Goal: Transaction & Acquisition: Obtain resource

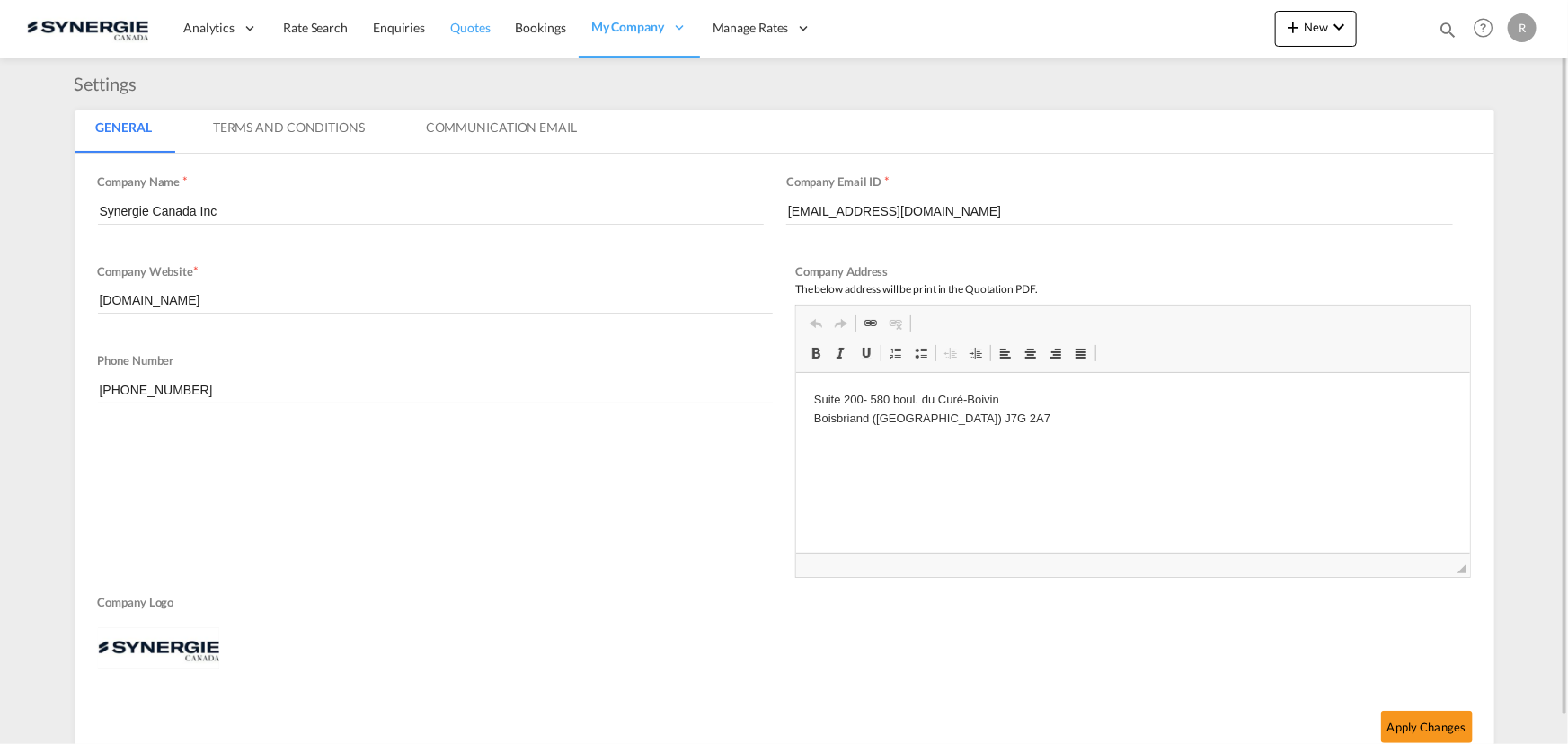
click at [475, 26] on span "Quotes" at bounding box center [470, 27] width 39 height 15
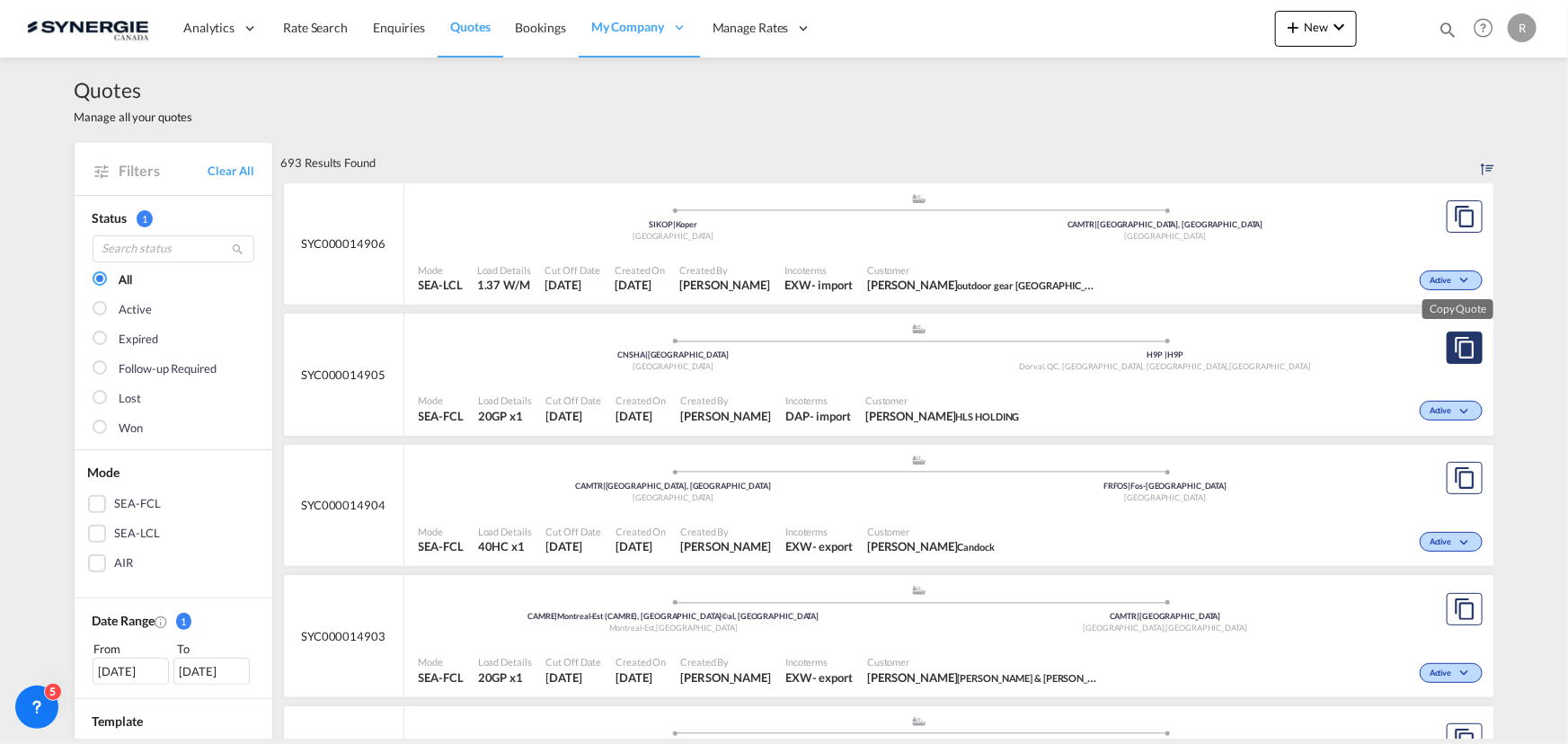
click at [1461, 357] on md-icon "assets/icons/custom/copyQuote.svg" at bounding box center [1464, 347] width 22 height 22
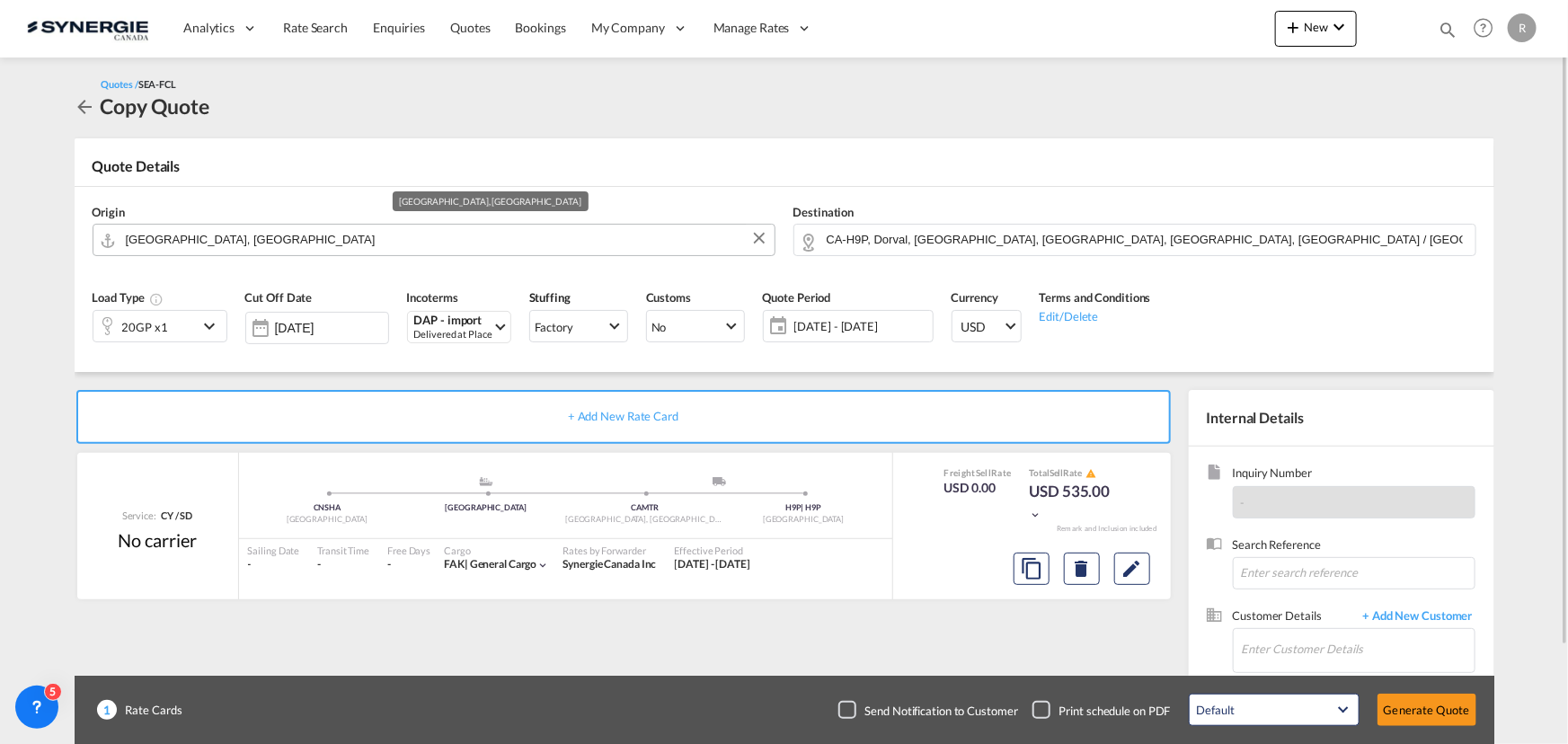
click at [316, 239] on input "[GEOGRAPHIC_DATA], [GEOGRAPHIC_DATA]" at bounding box center [445, 240] width 640 height 32
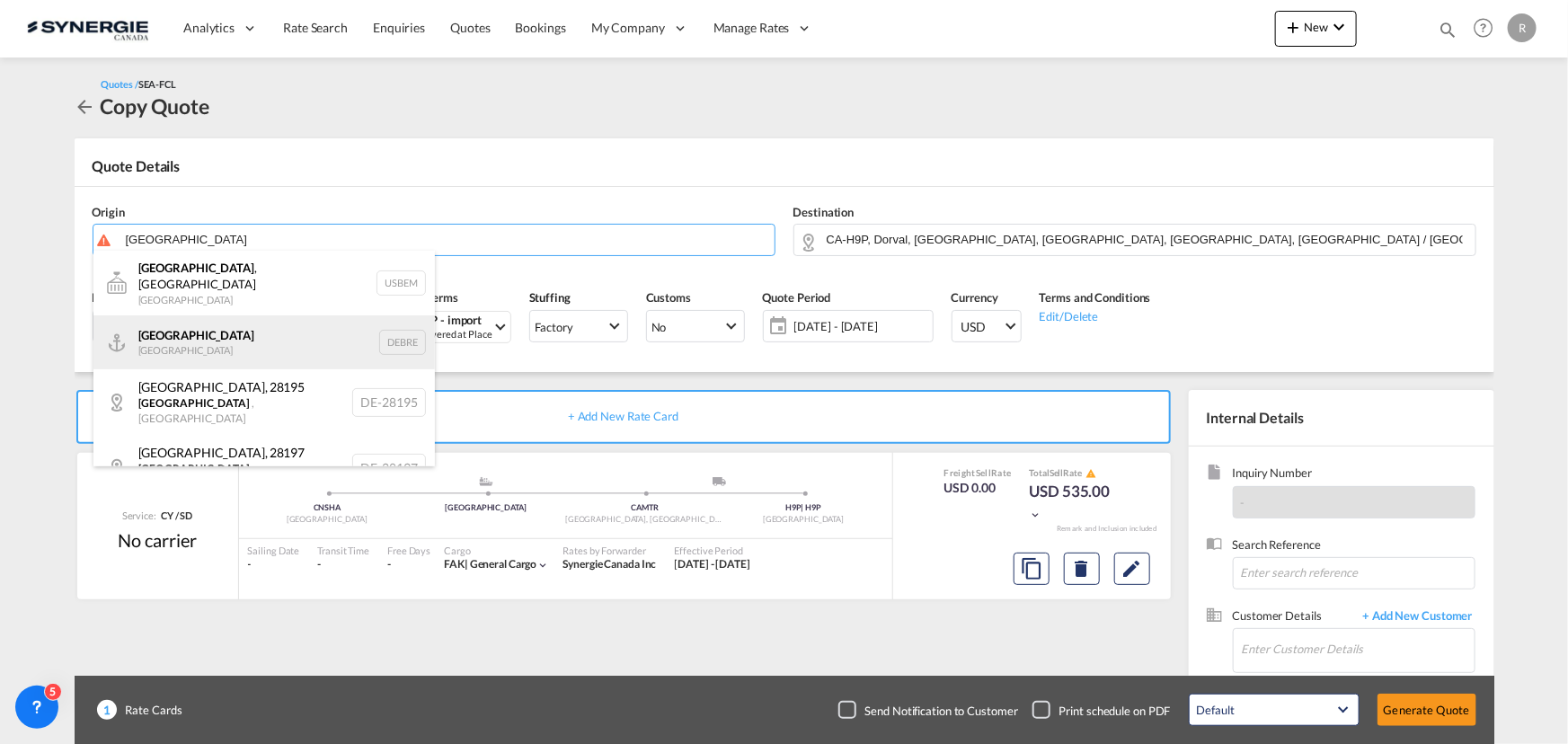
click at [150, 342] on div "Bremen [GEOGRAPHIC_DATA] DEBRE" at bounding box center [264, 342] width 341 height 53
type input "[GEOGRAPHIC_DATA], DEBRE"
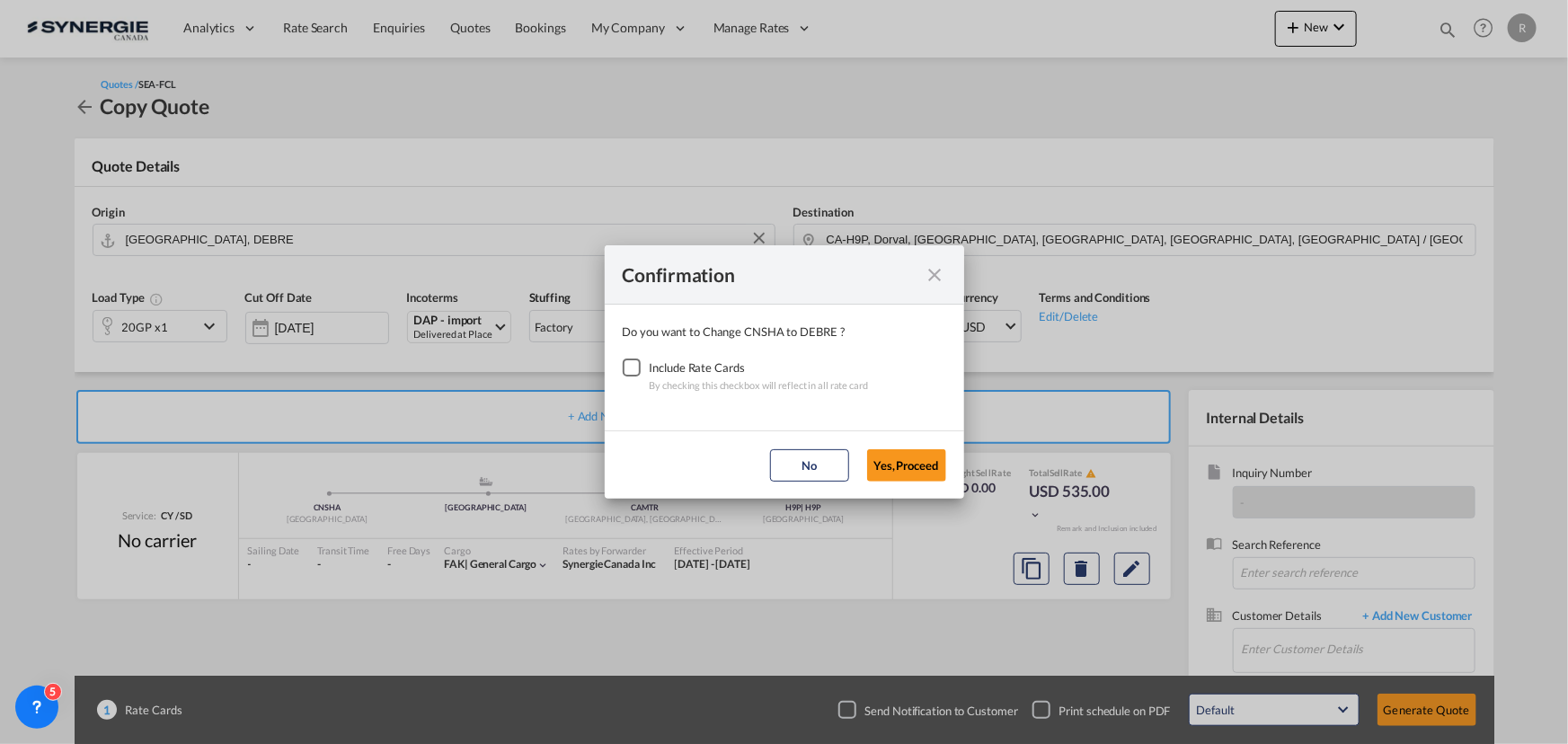
click at [630, 361] on div "Checkbox No Ink" at bounding box center [631, 367] width 18 height 18
click at [906, 460] on button "Yes,Proceed" at bounding box center [906, 465] width 79 height 32
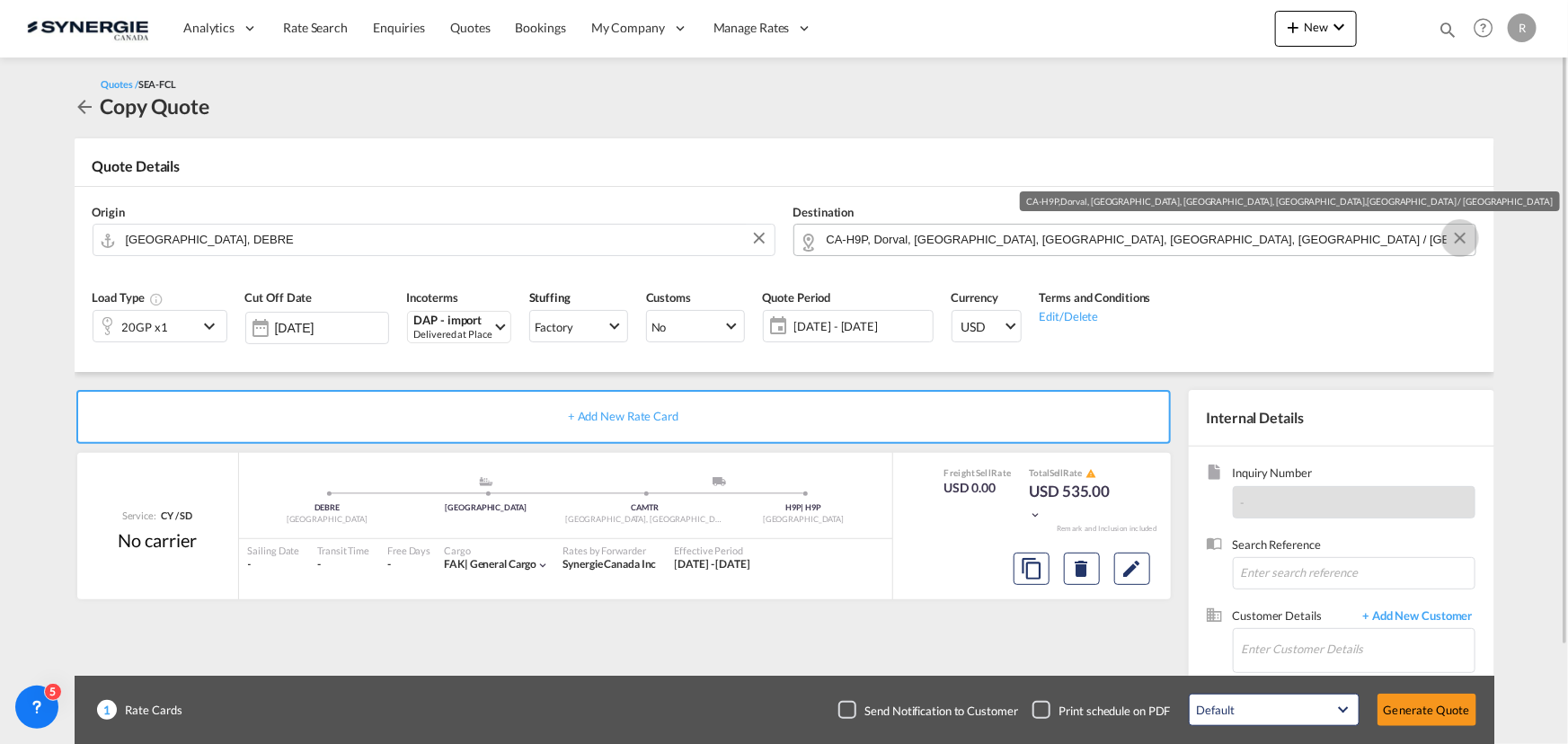
click at [1460, 237] on button "Clear Input" at bounding box center [1459, 237] width 27 height 27
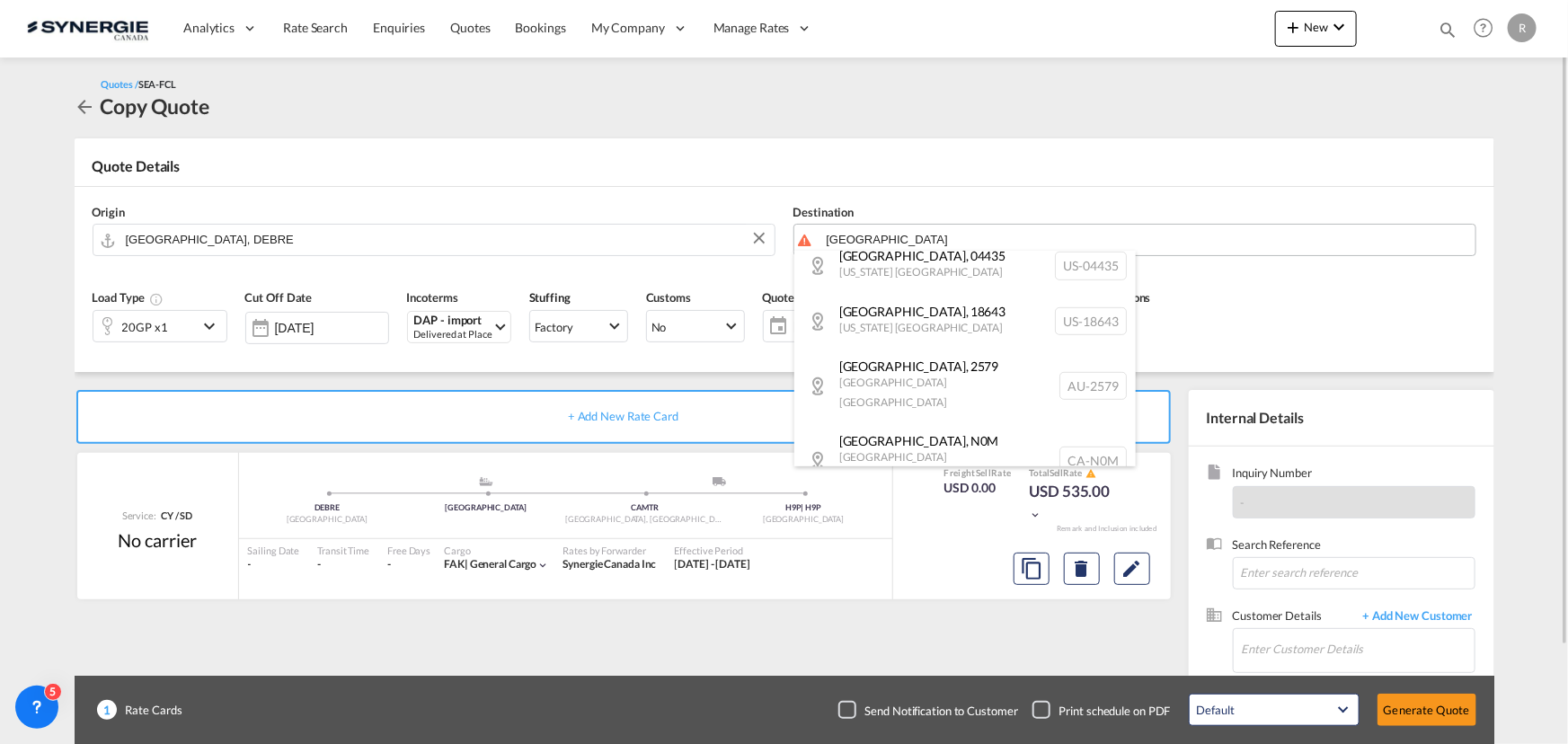
scroll to position [571, 0]
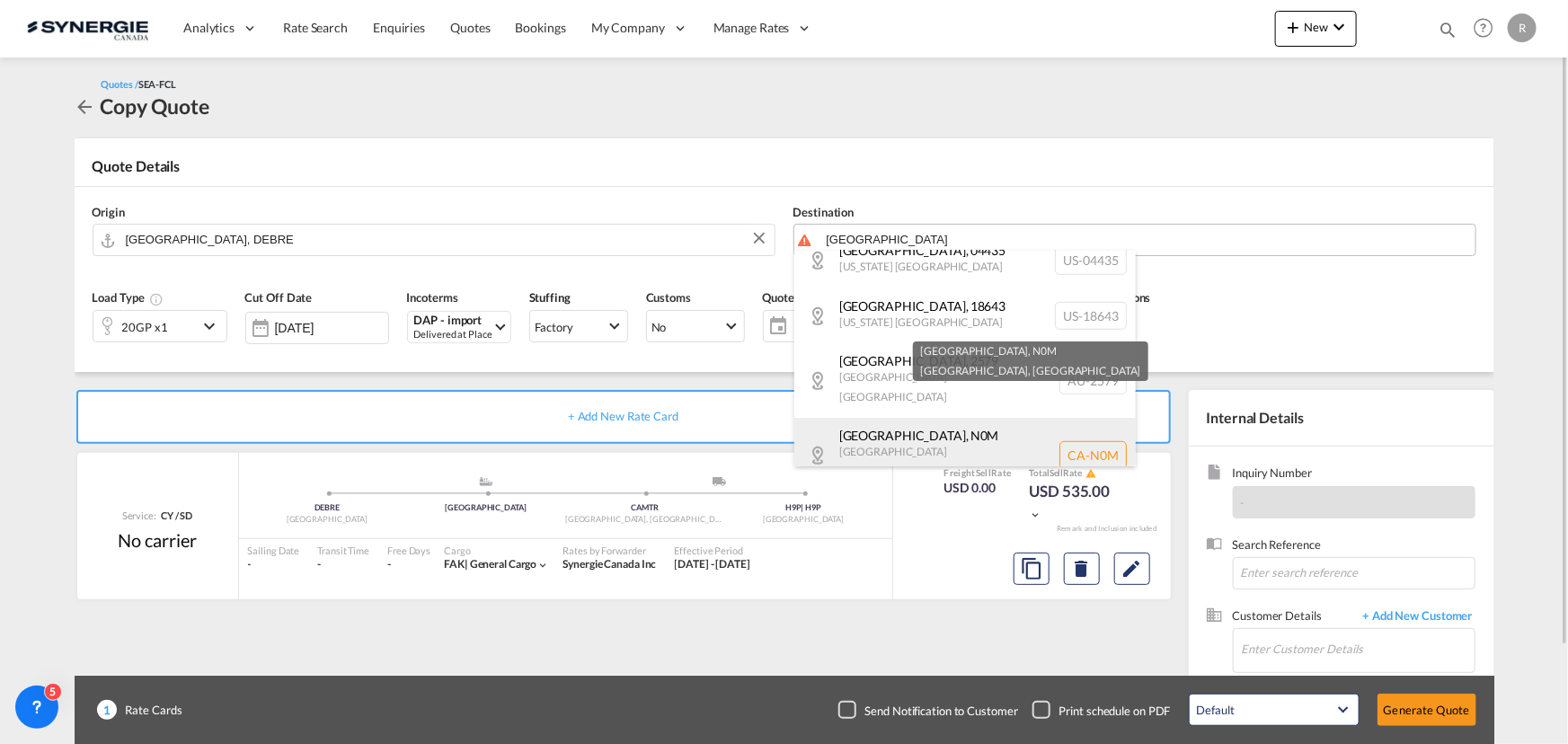
click at [1006, 418] on div "[GEOGRAPHIC_DATA] , N0M [GEOGRAPHIC_DATA] [GEOGRAPHIC_DATA] [GEOGRAPHIC_DATA]-[…" at bounding box center [965, 455] width 341 height 75
type input "CA-N0M, [GEOGRAPHIC_DATA], [GEOGRAPHIC_DATA]"
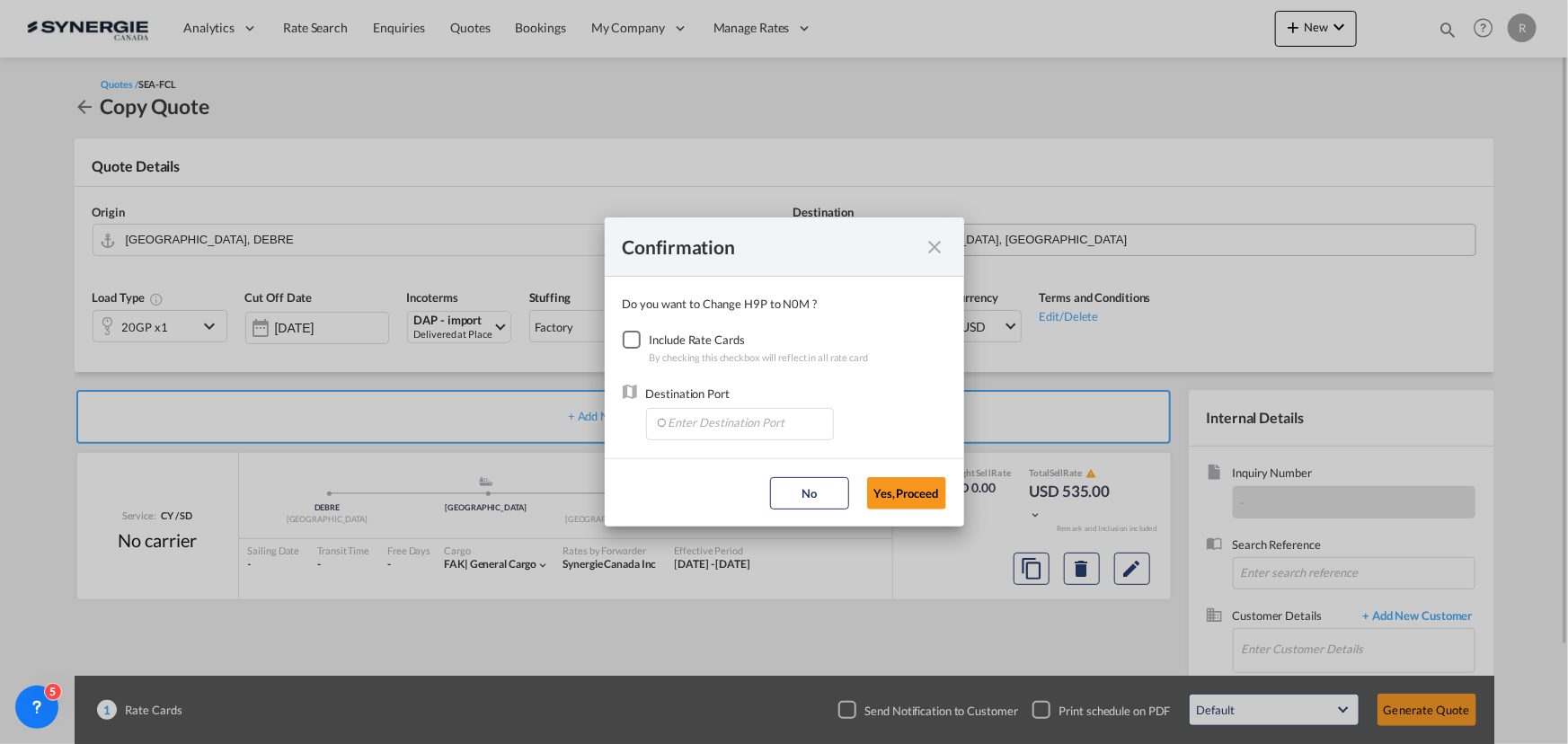
click at [633, 337] on div "Checkbox No Ink" at bounding box center [631, 340] width 18 height 18
click at [718, 419] on input "Enter Destination Port" at bounding box center [744, 422] width 178 height 27
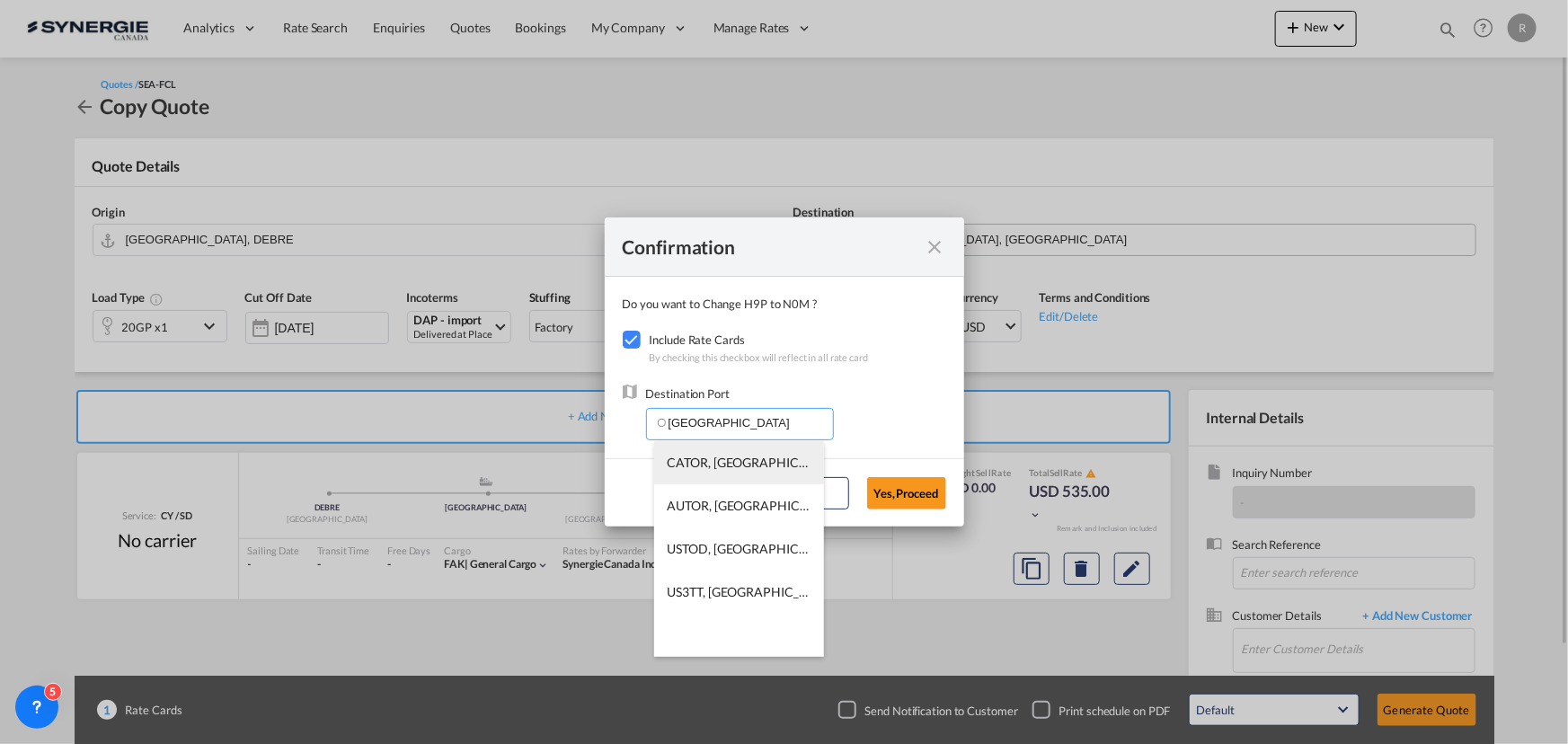
click at [699, 465] on span "CATOR, [GEOGRAPHIC_DATA], [GEOGRAPHIC_DATA], [GEOGRAPHIC_DATA], [GEOGRAPHIC_DAT…" at bounding box center [1018, 463] width 701 height 15
type input "CATOR, [GEOGRAPHIC_DATA], [GEOGRAPHIC_DATA], [GEOGRAPHIC_DATA], [GEOGRAPHIC_DAT…"
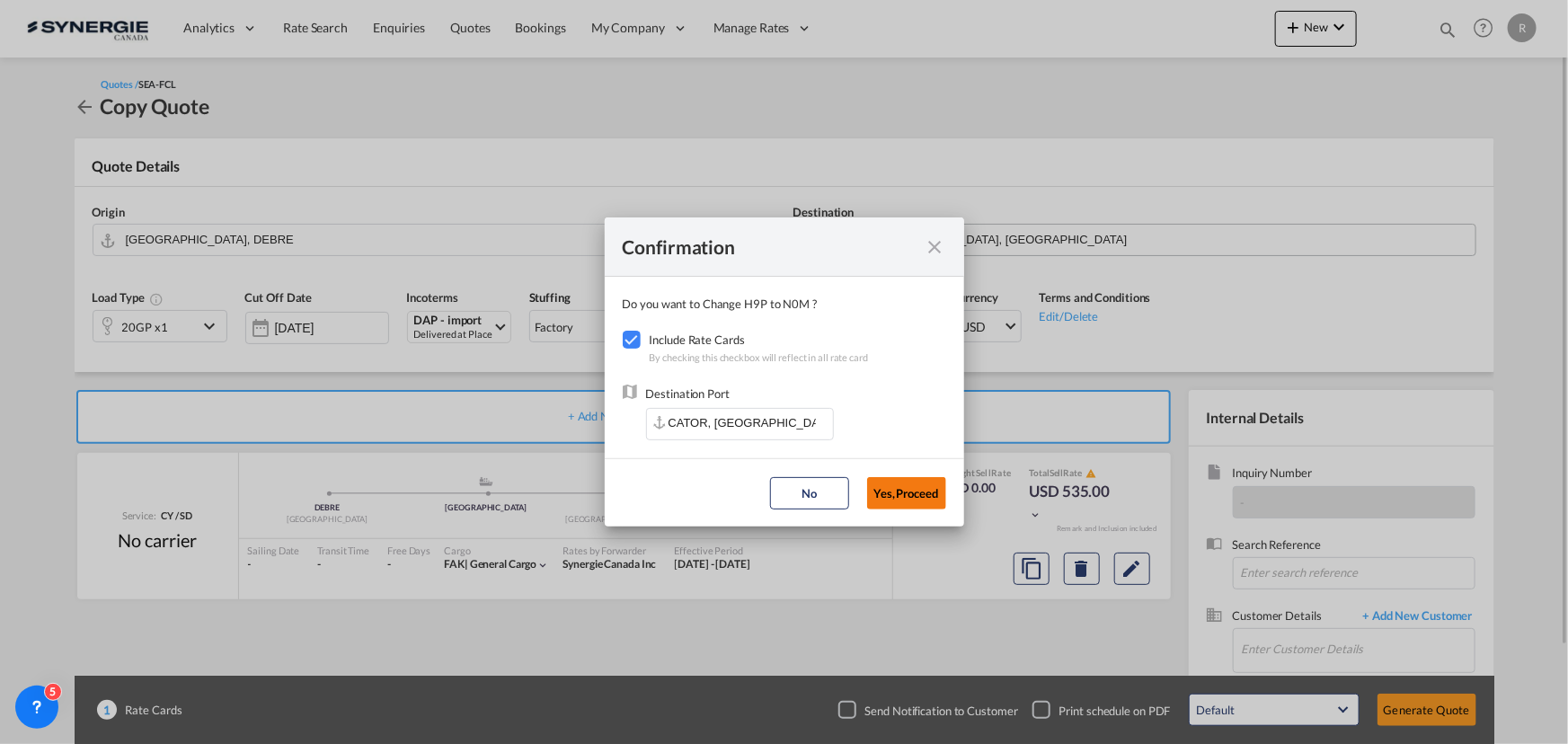
click at [917, 493] on button "Yes,Proceed" at bounding box center [906, 493] width 79 height 32
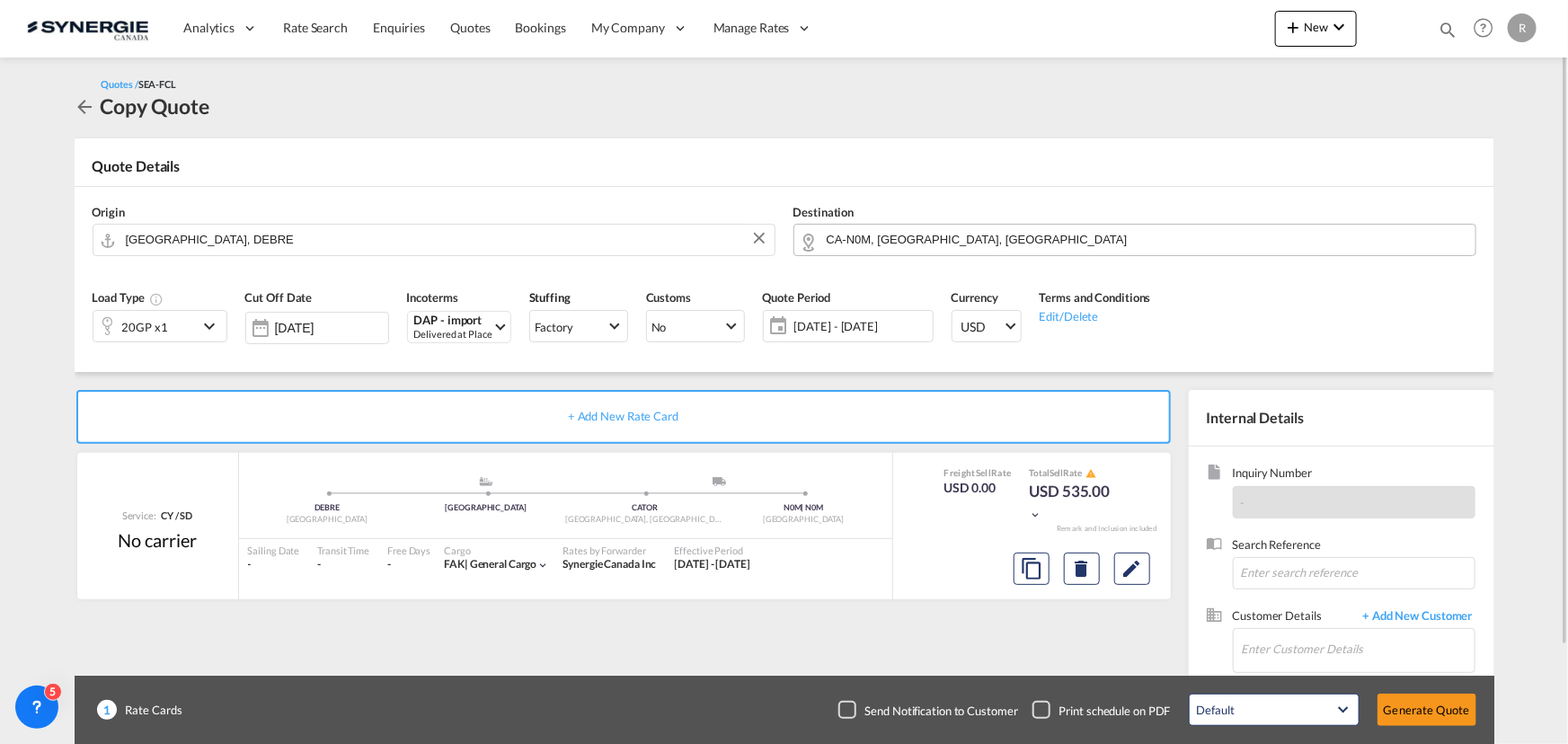
click at [189, 331] on div "20GP x1" at bounding box center [145, 326] width 104 height 31
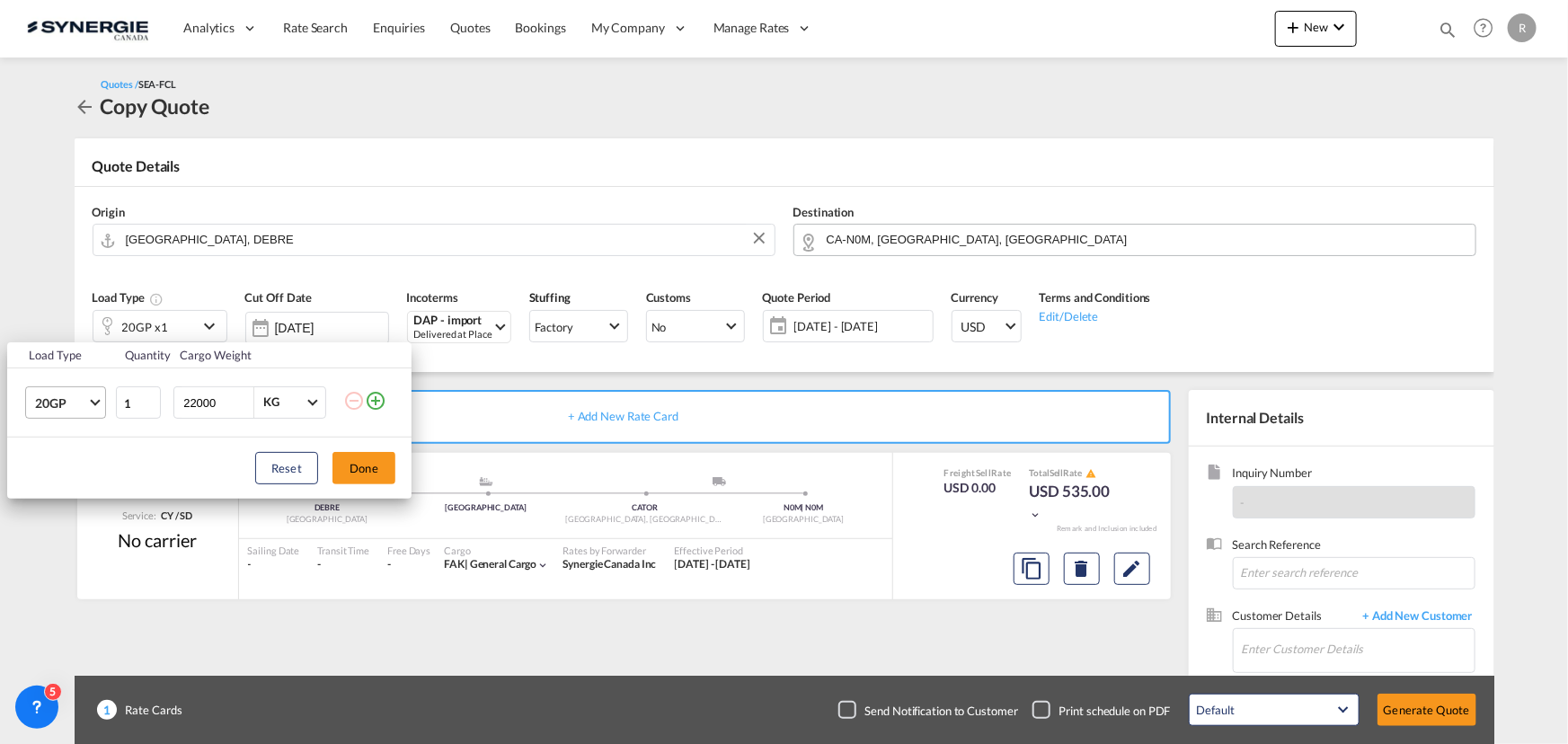
click at [96, 402] on span "Choose: \a20GP" at bounding box center [95, 401] width 10 height 10
click at [47, 480] on div "40HC" at bounding box center [50, 489] width 33 height 18
type input "2"
click at [153, 396] on input "2" at bounding box center [139, 402] width 45 height 32
drag, startPoint x: 221, startPoint y: 400, endPoint x: 29, endPoint y: 369, distance: 194.5
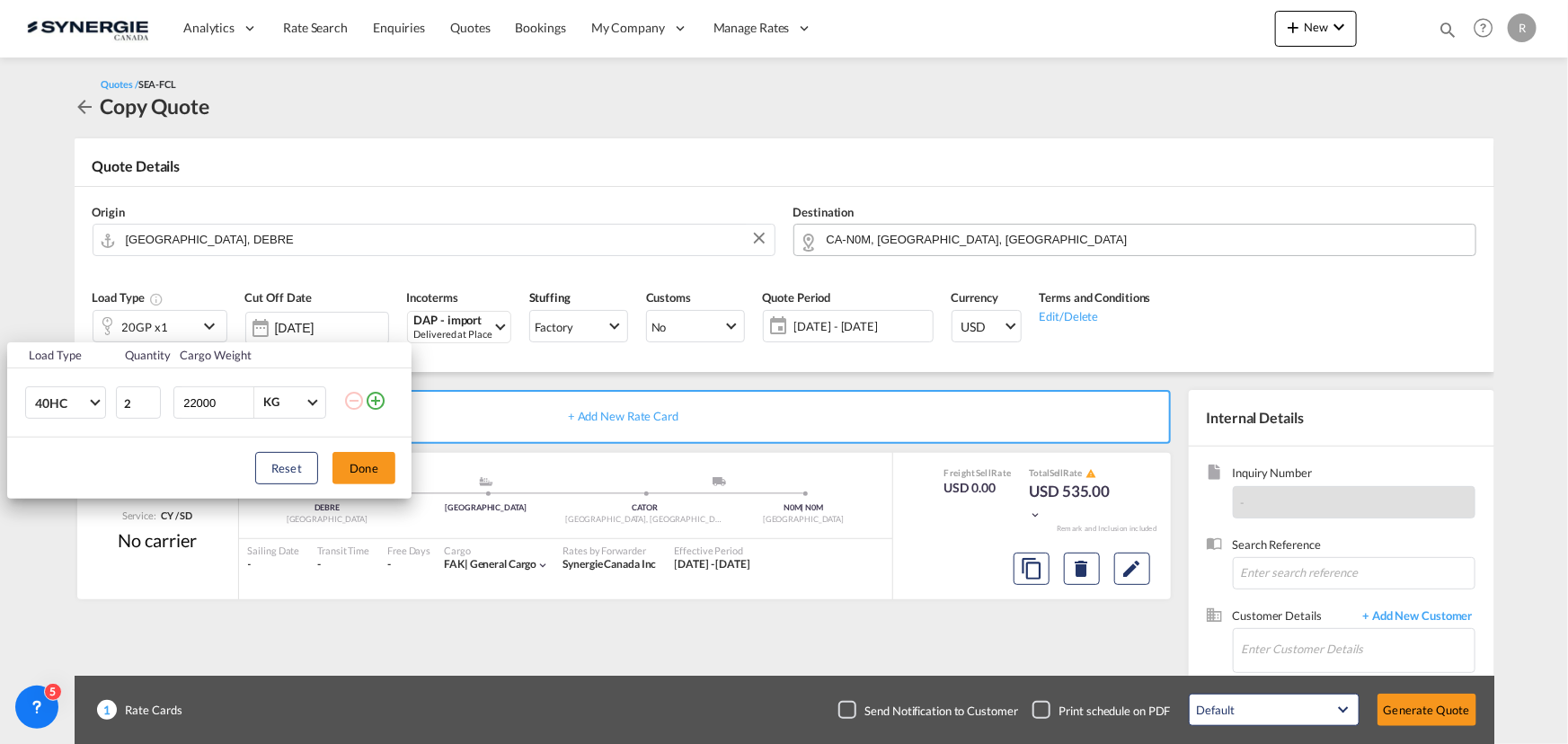
click at [53, 381] on tr "40HC 2 22000 KG KG" at bounding box center [209, 403] width 404 height 69
type input "20000"
click at [371, 481] on button "Done" at bounding box center [363, 468] width 63 height 32
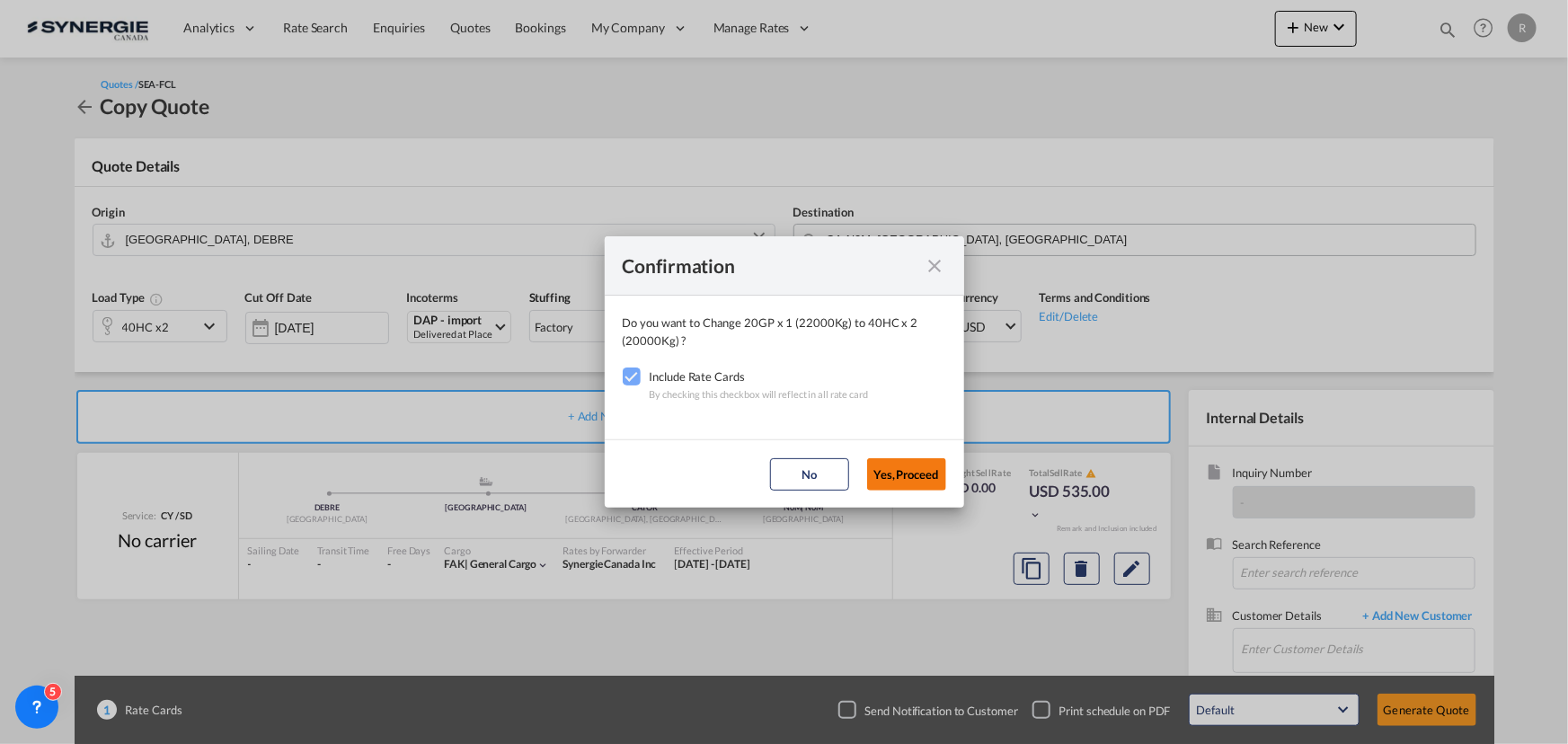
click at [927, 481] on button "Yes,Proceed" at bounding box center [906, 475] width 79 height 32
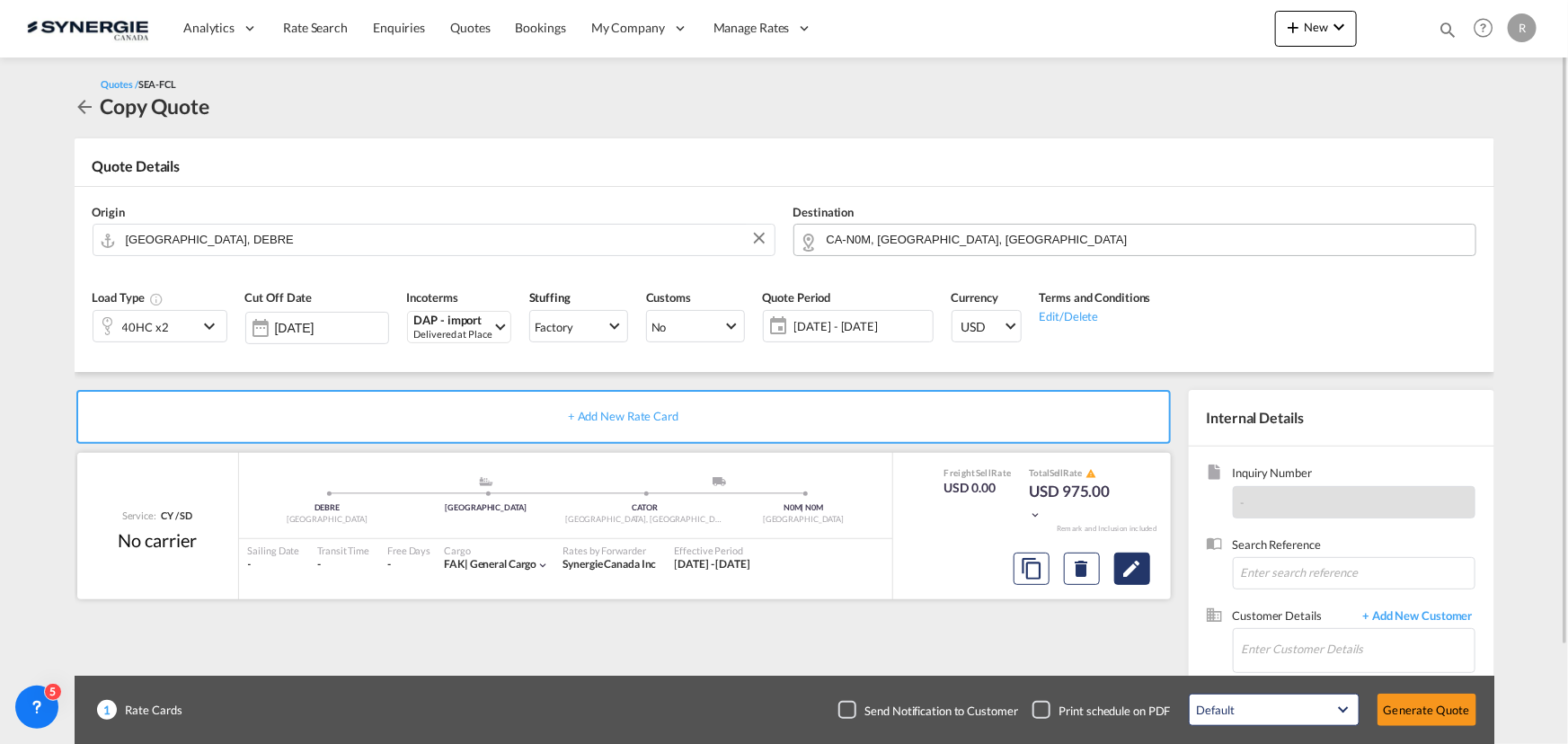
click at [1126, 573] on md-icon "Edit" at bounding box center [1132, 569] width 22 height 22
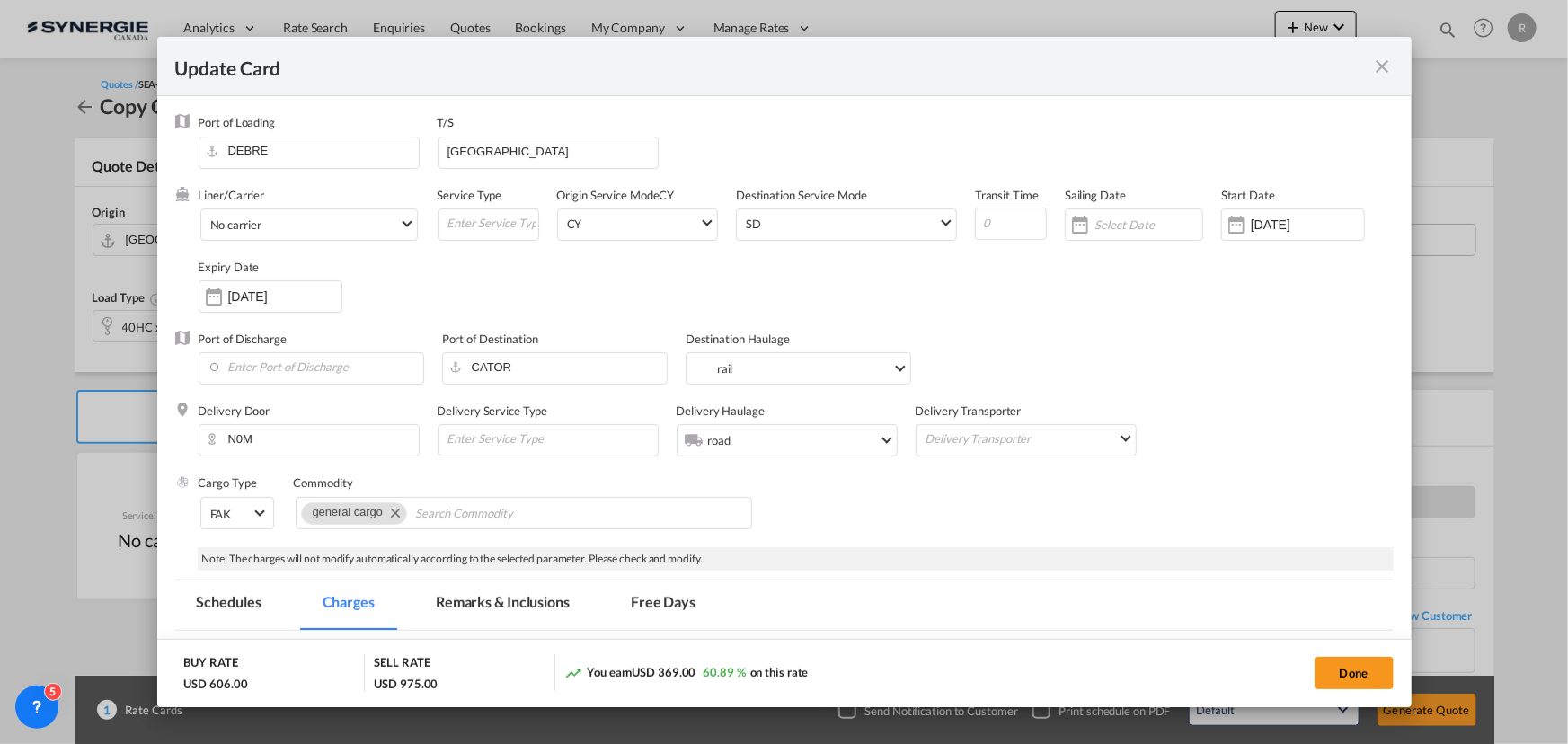
select select "per container"
select select "per B/L"
select select "per shipment"
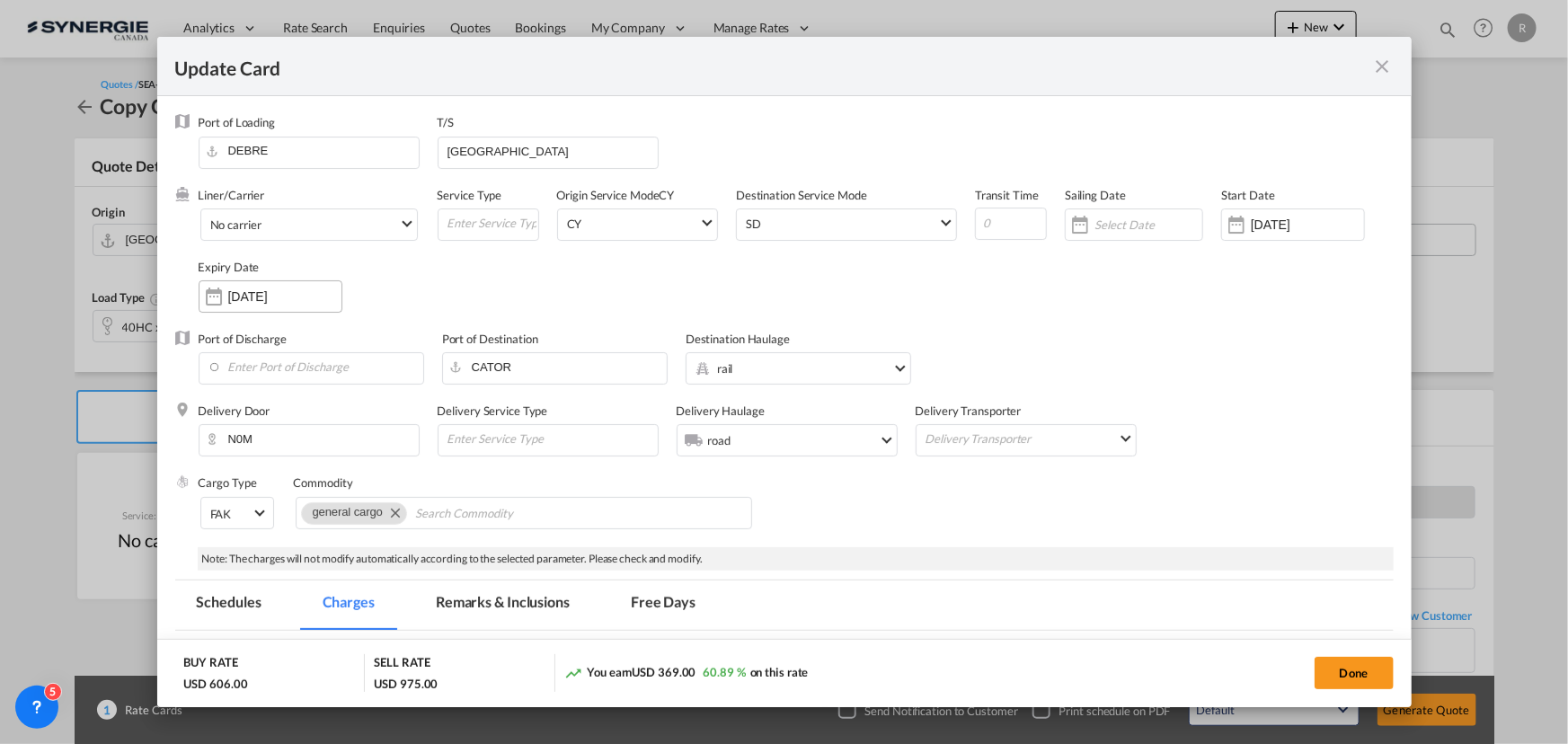
click at [276, 307] on div "[DATE]" at bounding box center [270, 296] width 143 height 32
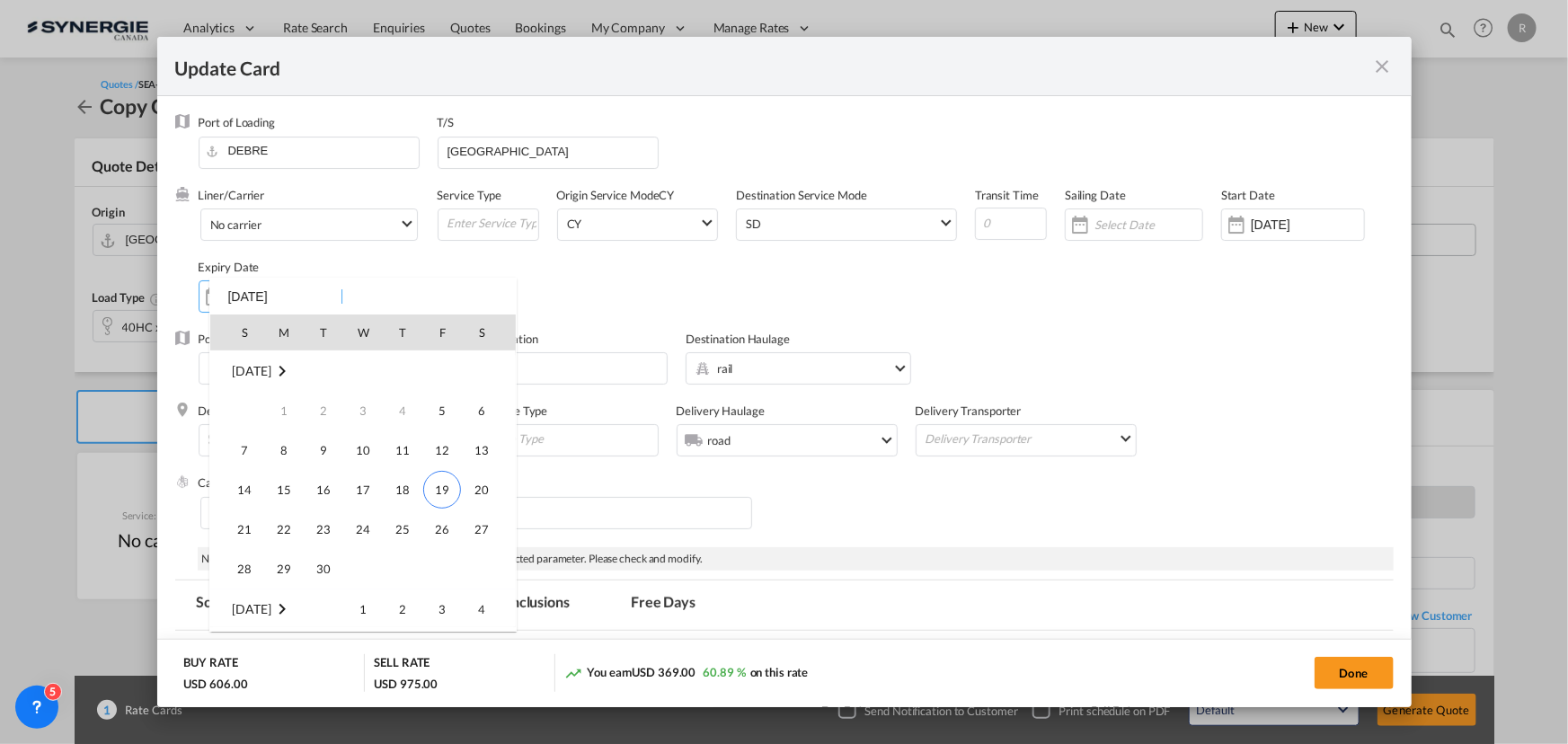
scroll to position [238, 0]
click at [1546, 414] on div at bounding box center [784, 372] width 1568 height 744
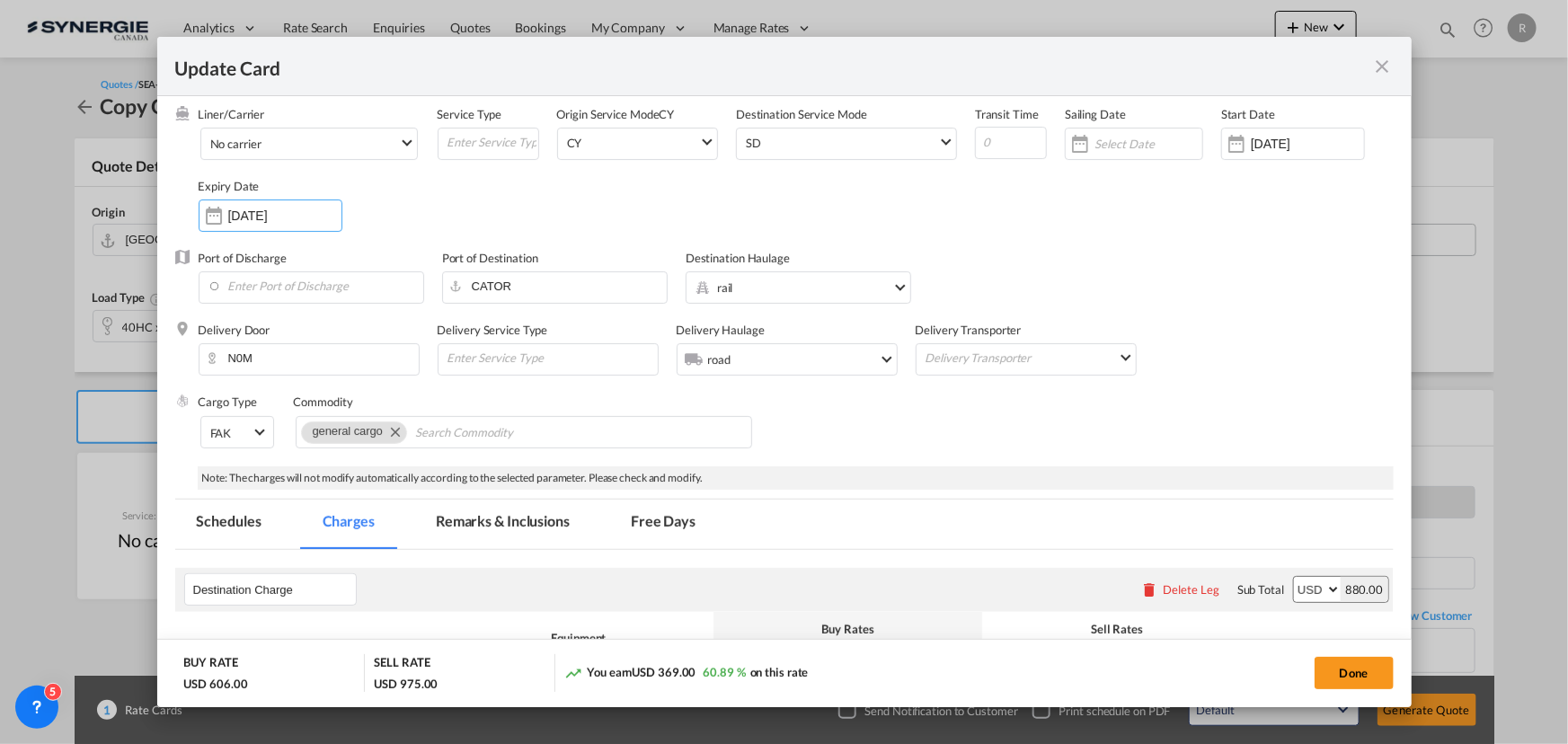
scroll to position [0, 0]
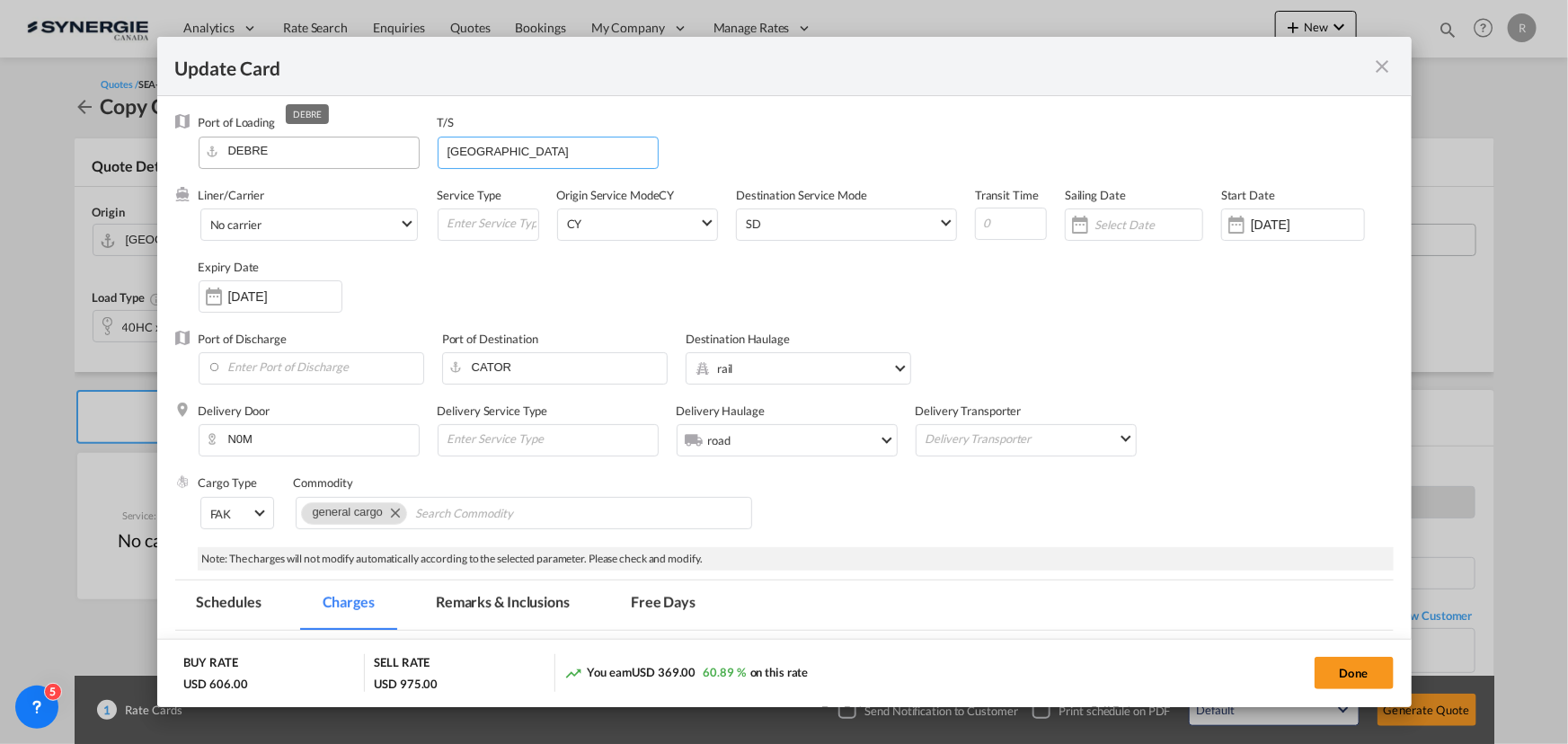
drag, startPoint x: 502, startPoint y: 151, endPoint x: 394, endPoint y: 153, distance: 108.0
click at [394, 153] on div "Port of Loading DEBRE T/S [GEOGRAPHIC_DATA]" at bounding box center [796, 150] width 1195 height 72
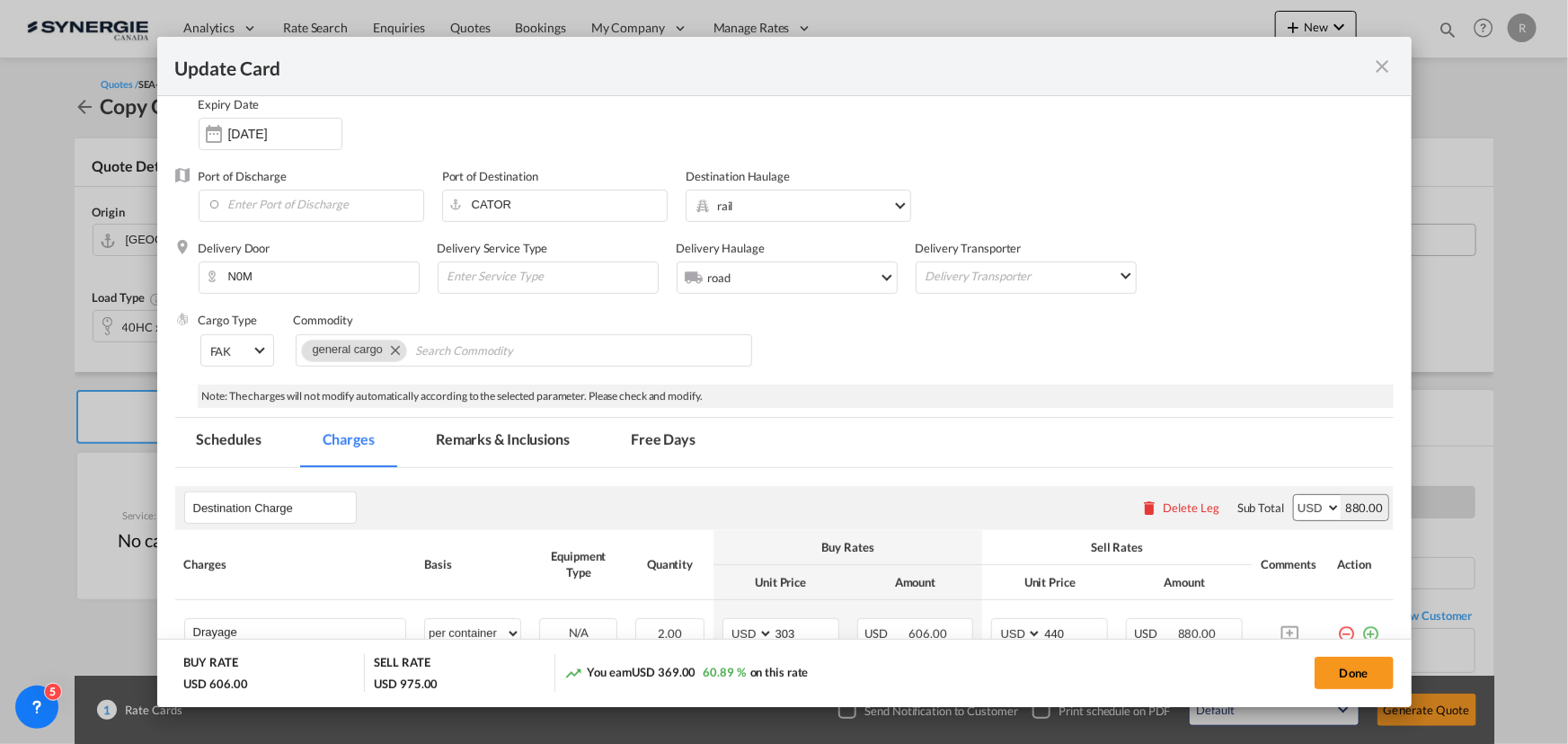
scroll to position [326, 0]
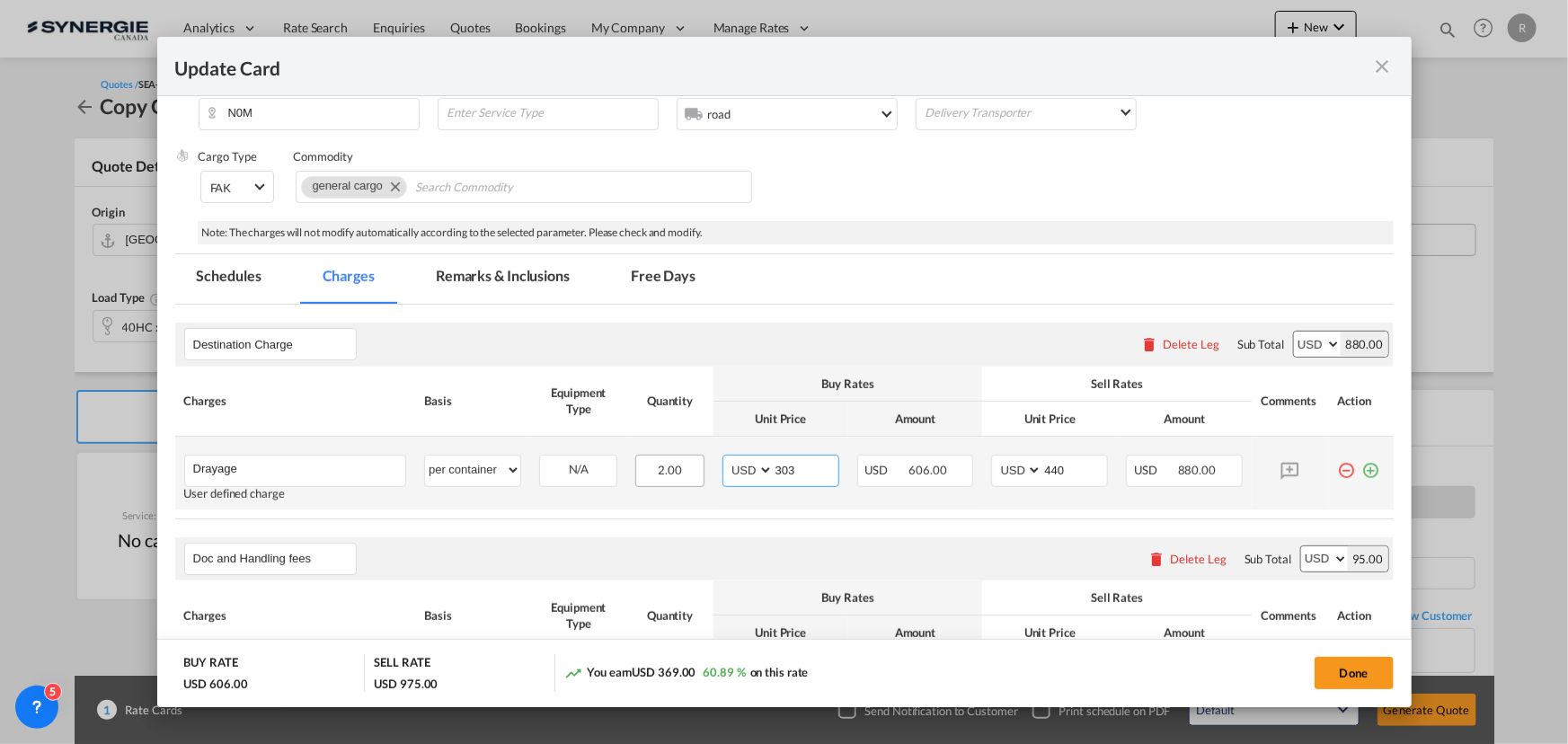
drag, startPoint x: 790, startPoint y: 467, endPoint x: 677, endPoint y: 455, distance: 113.6
click at [677, 455] on tr "Drayage Please Enter User Defined Charges Cannot Be Published User defined char…" at bounding box center [784, 474] width 1218 height 73
type input "780"
drag, startPoint x: 1054, startPoint y: 469, endPoint x: 987, endPoint y: 465, distance: 67.1
click at [991, 465] on md-input-container "AED AFN ALL AMD ANG AOA ARS AUD AWG AZN BAM BBD BDT BGN BHD BIF BMD BND [PERSON…" at bounding box center [1049, 471] width 117 height 32
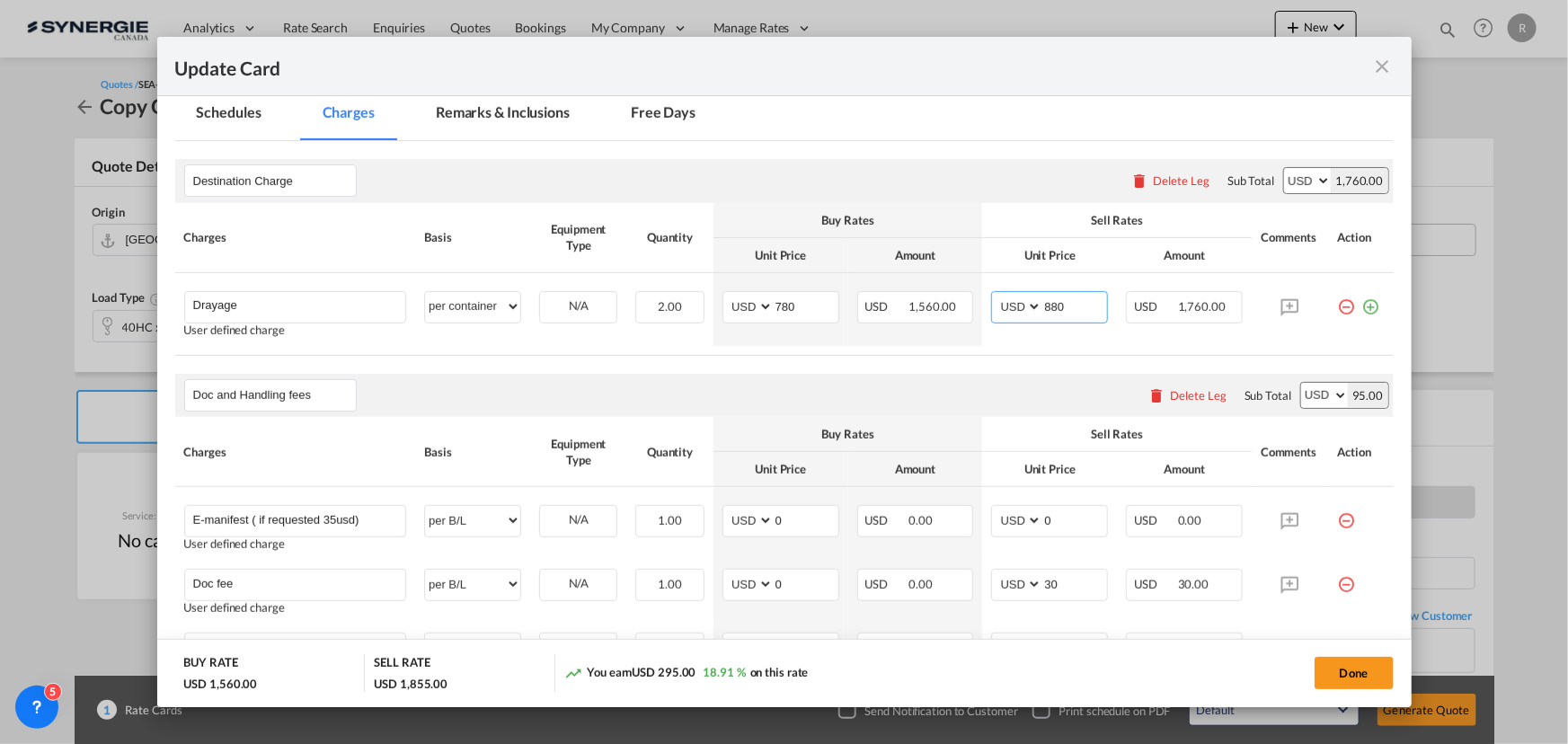
scroll to position [571, 0]
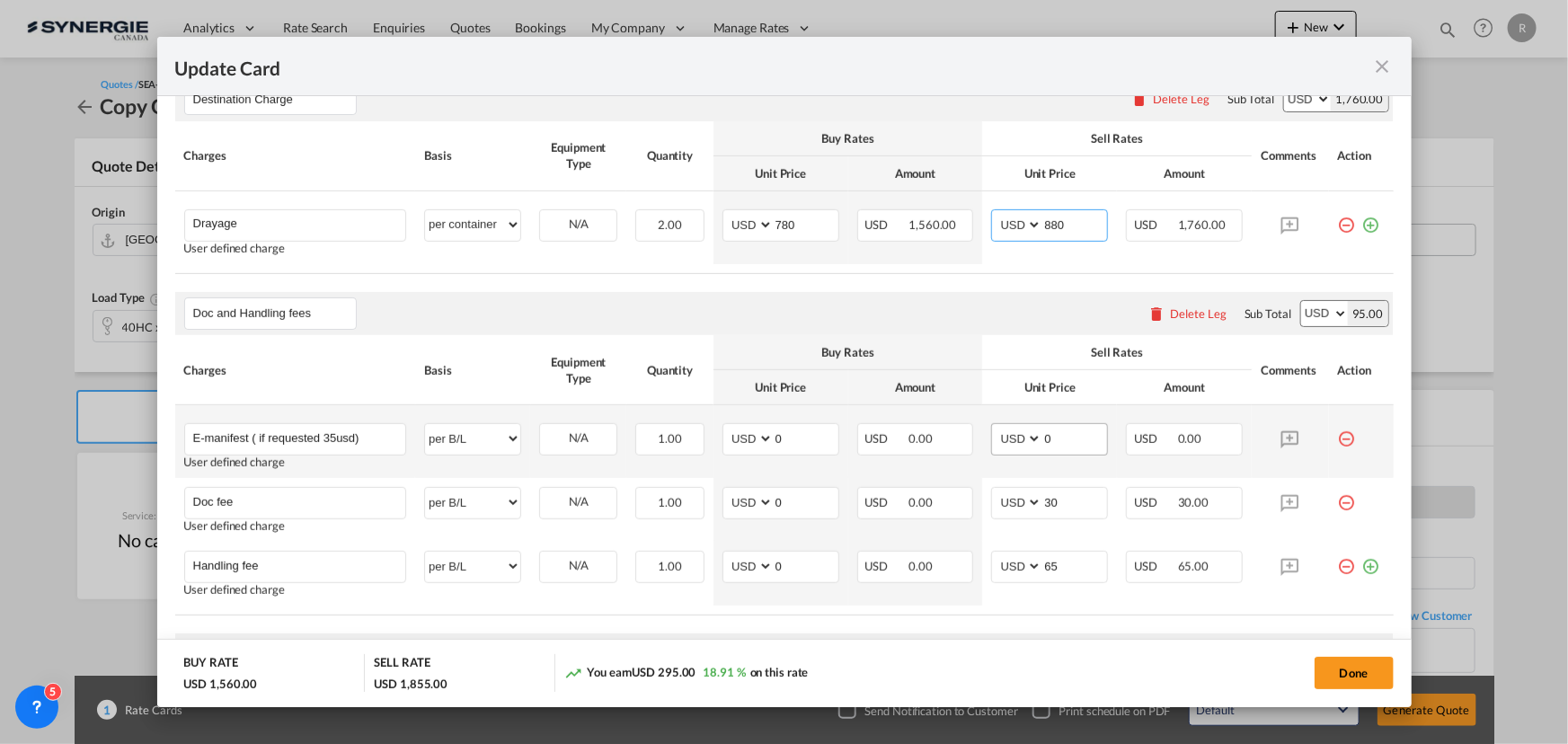
type input "880"
drag, startPoint x: 1056, startPoint y: 433, endPoint x: 953, endPoint y: 429, distance: 103.1
click at [953, 429] on tr "E-manifest ( if requested 35usd) Please Enter User Defined Charges Cannot Be Pu…" at bounding box center [784, 442] width 1218 height 73
type input "55"
click at [382, 439] on input "E-manifest ( if requested 35usd)" at bounding box center [299, 437] width 213 height 27
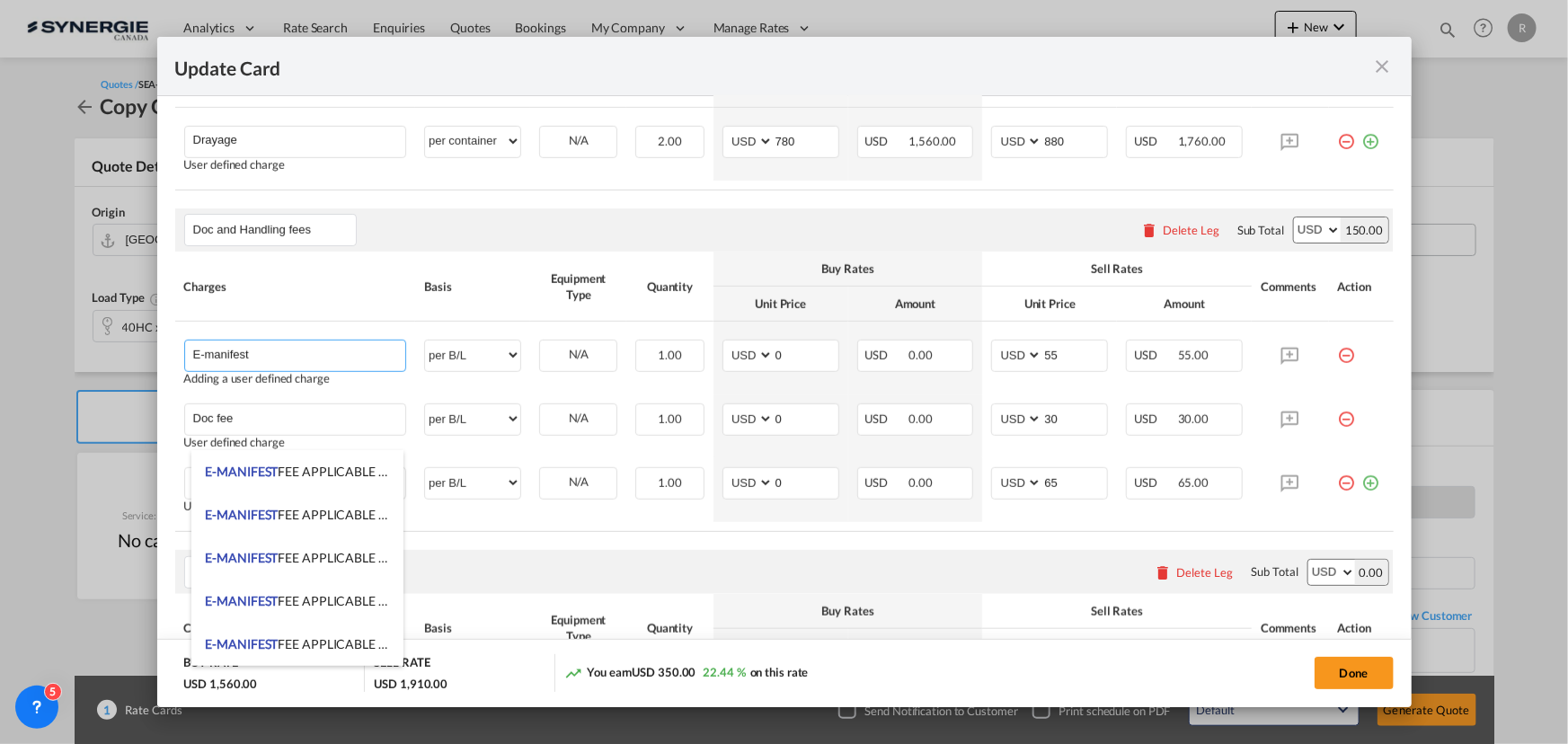
scroll to position [736, 0]
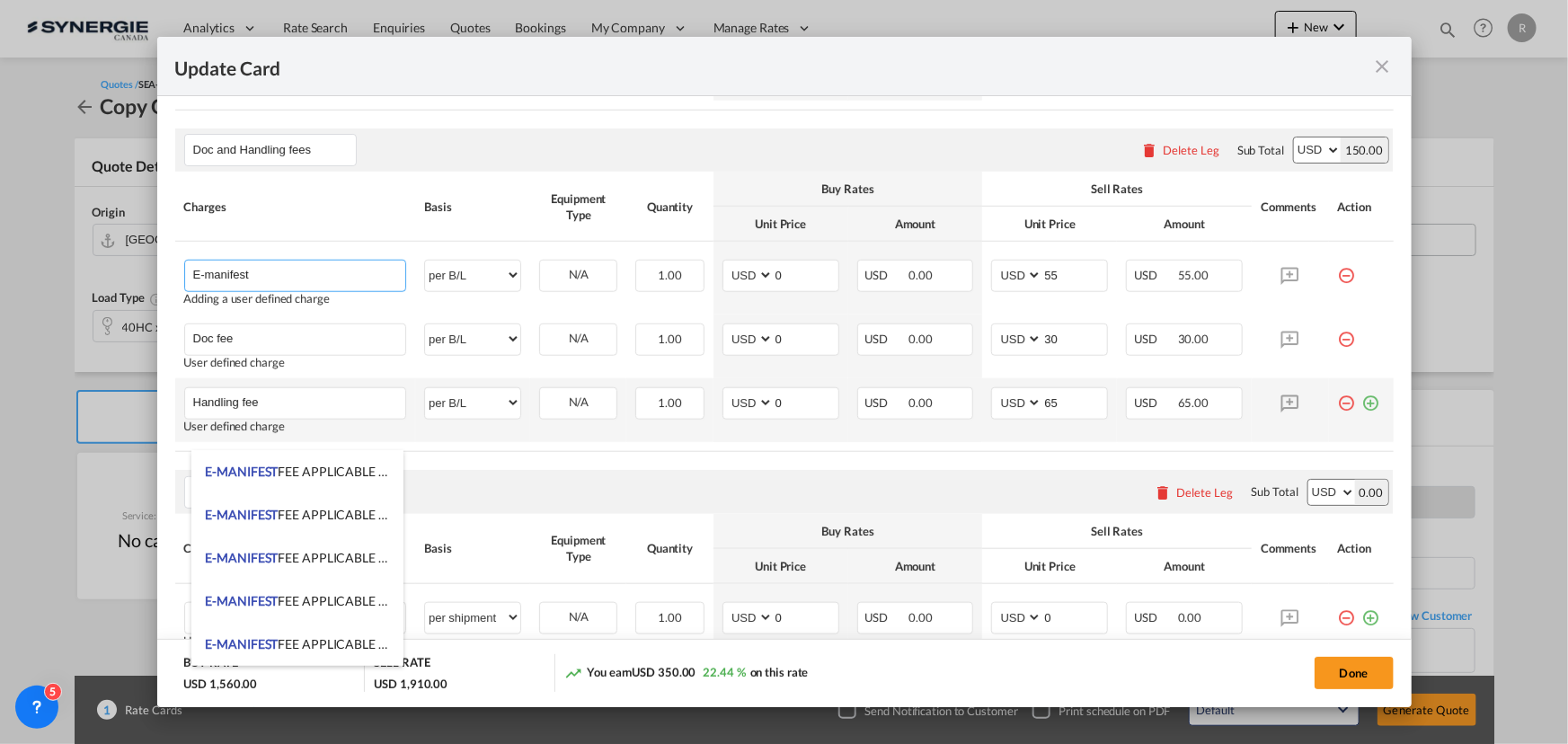
type input "E-manifest"
click at [1362, 403] on md-icon "icon-plus-circle-outline green-400-fg" at bounding box center [1370, 396] width 18 height 18
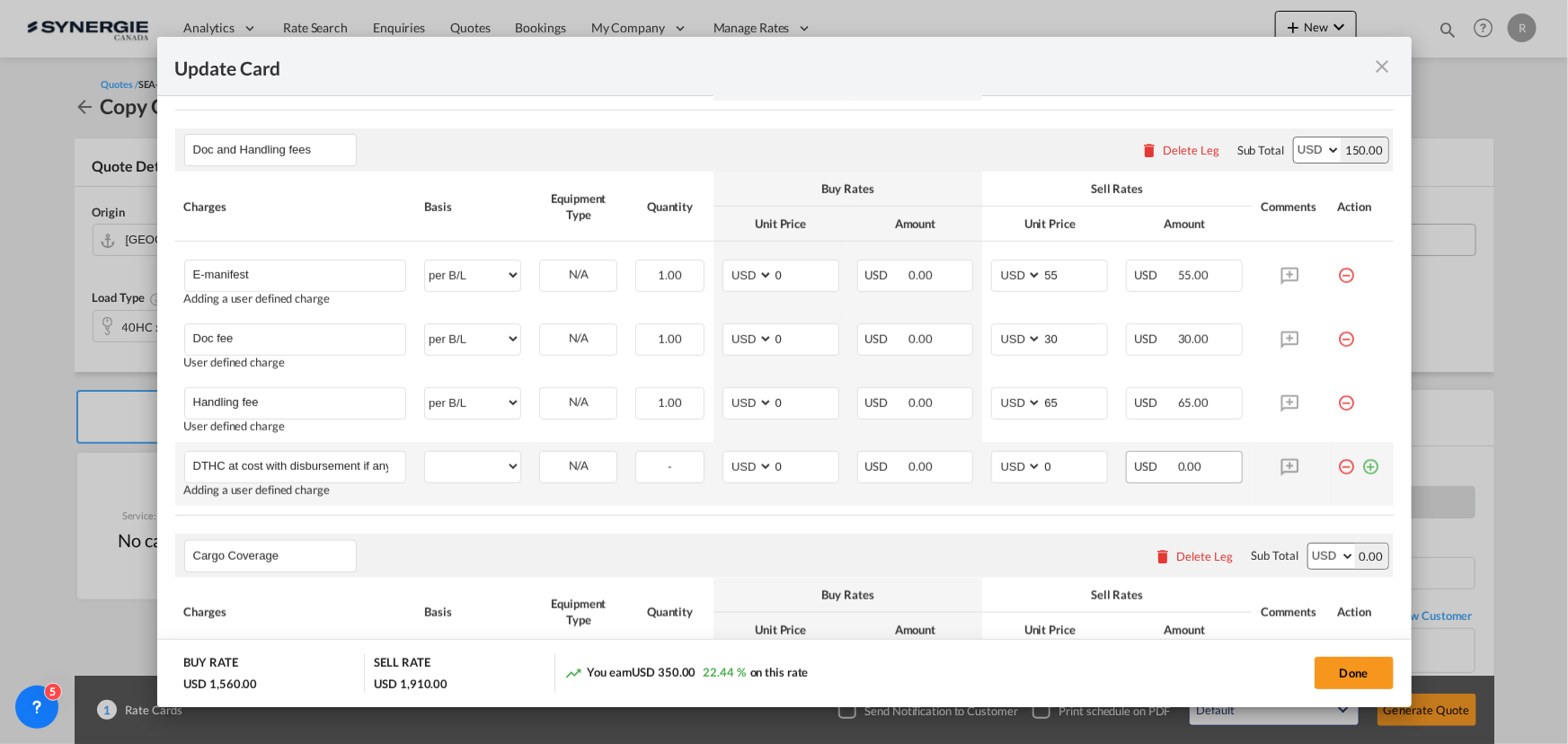
scroll to position [0, 5]
type input "DTHC at cost with disbursement if any"
click at [459, 462] on select "per equipment per container per B/L per shipping bill per shipment per pallet p…" at bounding box center [473, 466] width 96 height 29
select select "per container"
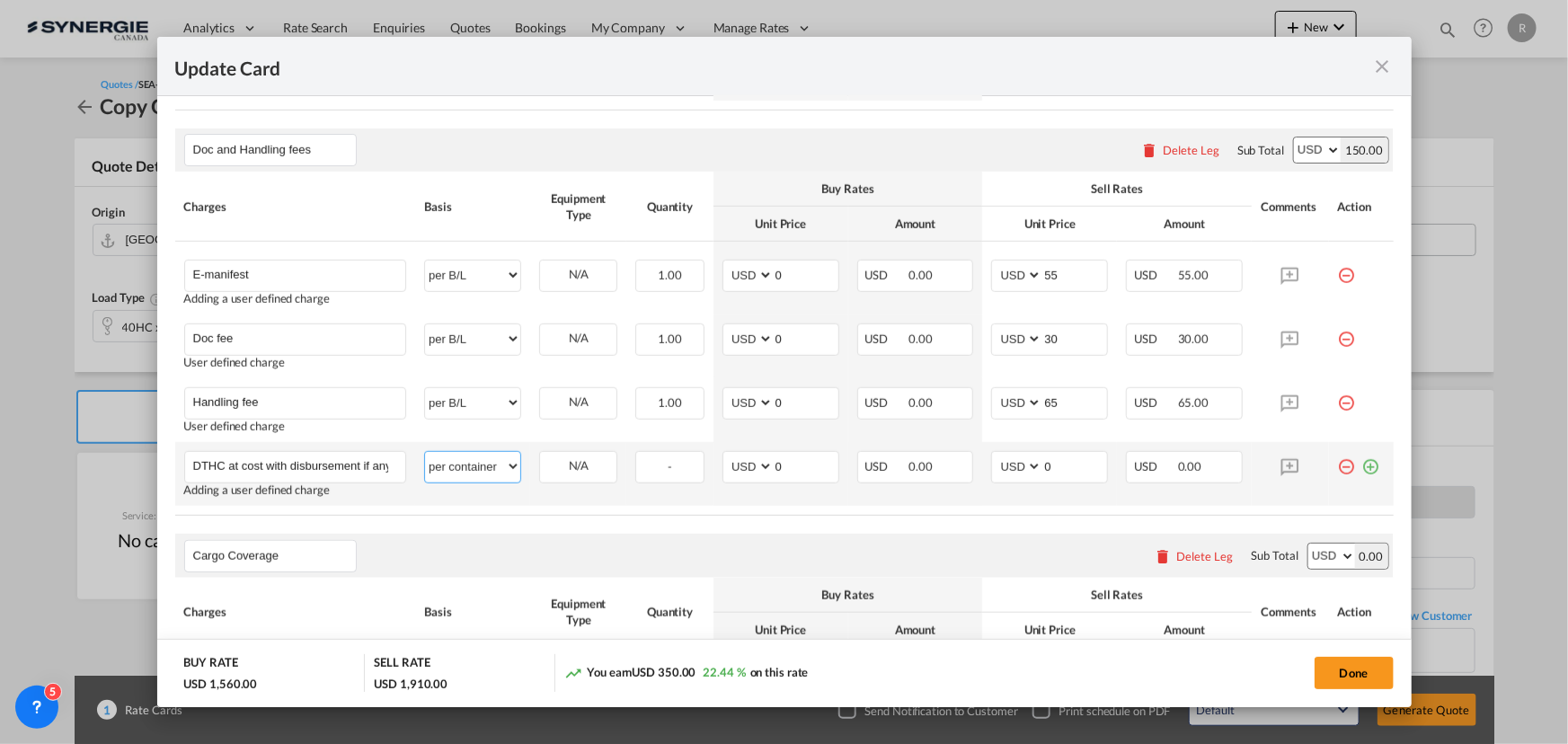
click at [425, 452] on select "per equipment per container per B/L per shipping bill per shipment per pallet p…" at bounding box center [473, 466] width 96 height 29
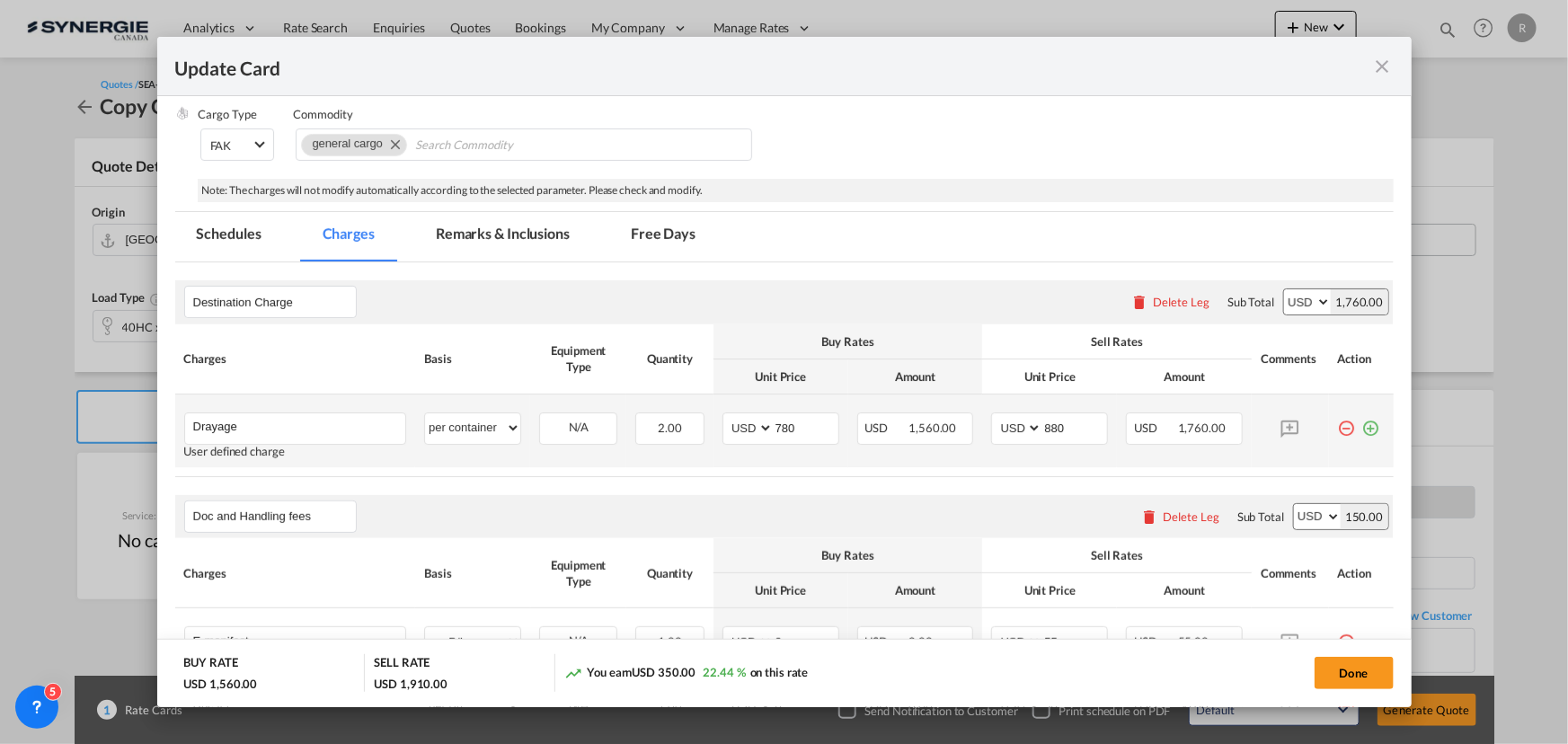
scroll to position [366, 0]
click at [503, 241] on md-tab-item "Remarks & Inclusions" at bounding box center [503, 239] width 177 height 50
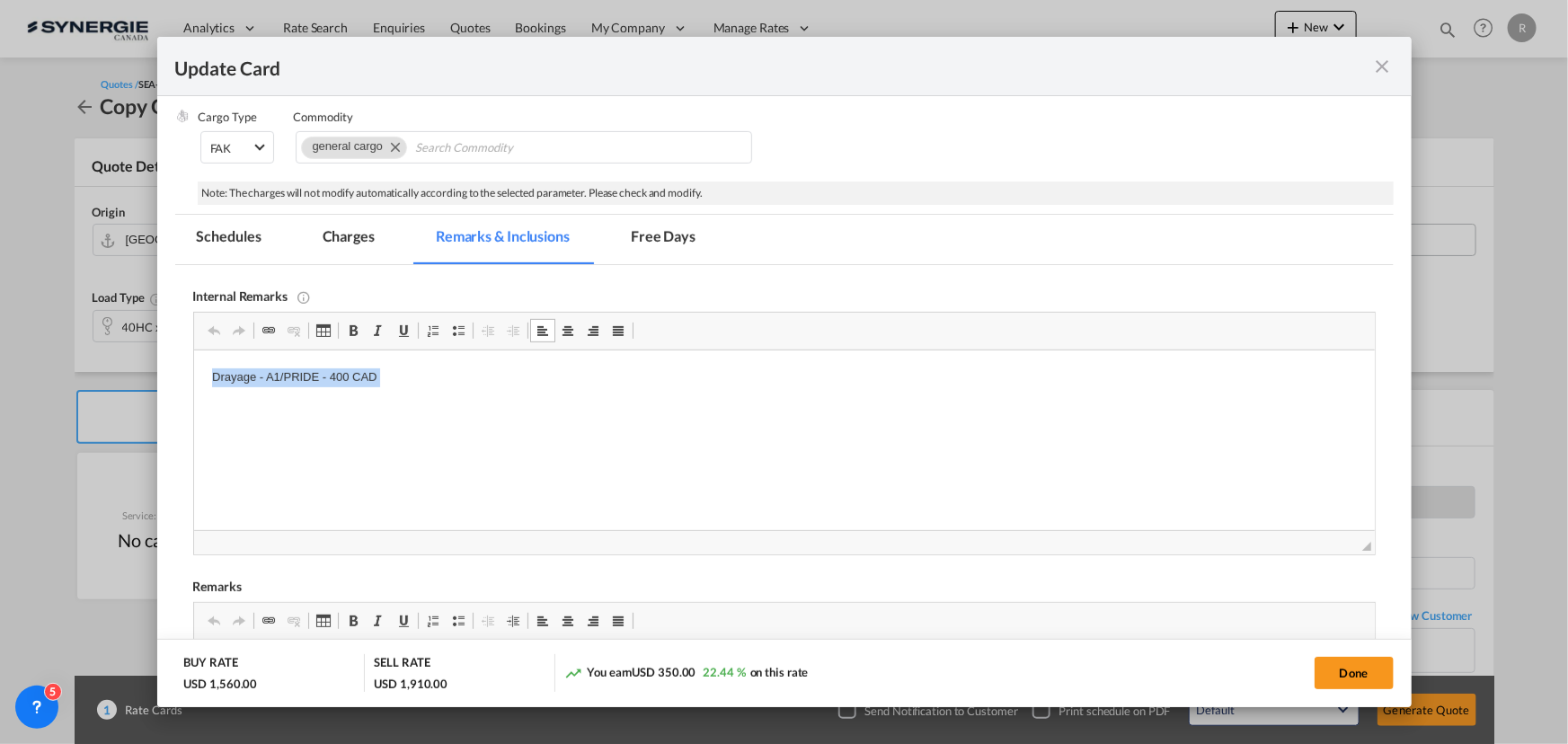
drag, startPoint x: 207, startPoint y: 379, endPoint x: 584, endPoint y: 407, distance: 378.0
click at [419, 374] on p "Tripoint" at bounding box center [783, 378] width 1144 height 19
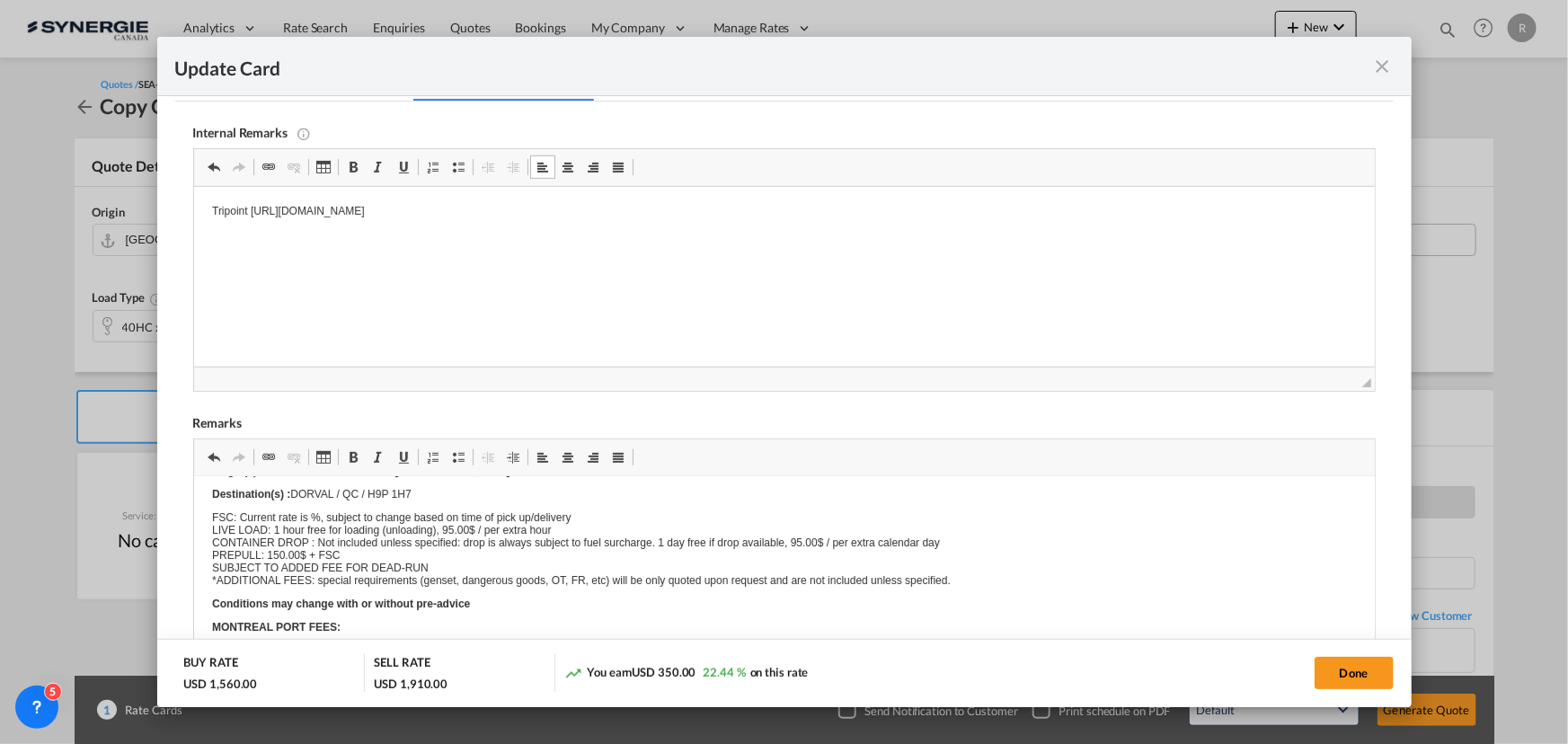
scroll to position [0, 0]
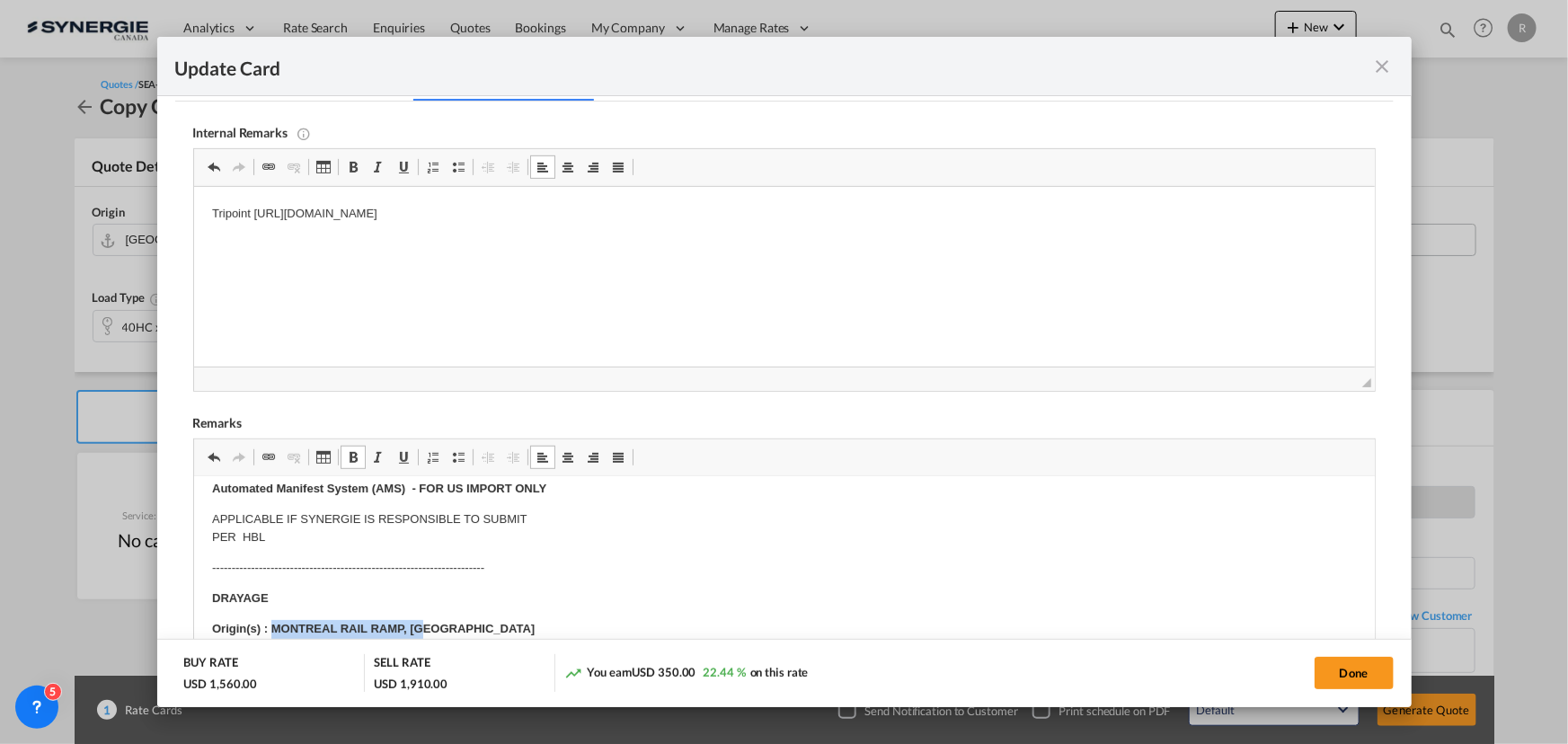
drag, startPoint x: 274, startPoint y: 622, endPoint x: 446, endPoint y: 619, distance: 172.0
click at [446, 620] on p "Origin(s) : MONTREAL RAIL RAMP, [GEOGRAPHIC_DATA]" at bounding box center [783, 630] width 1144 height 19
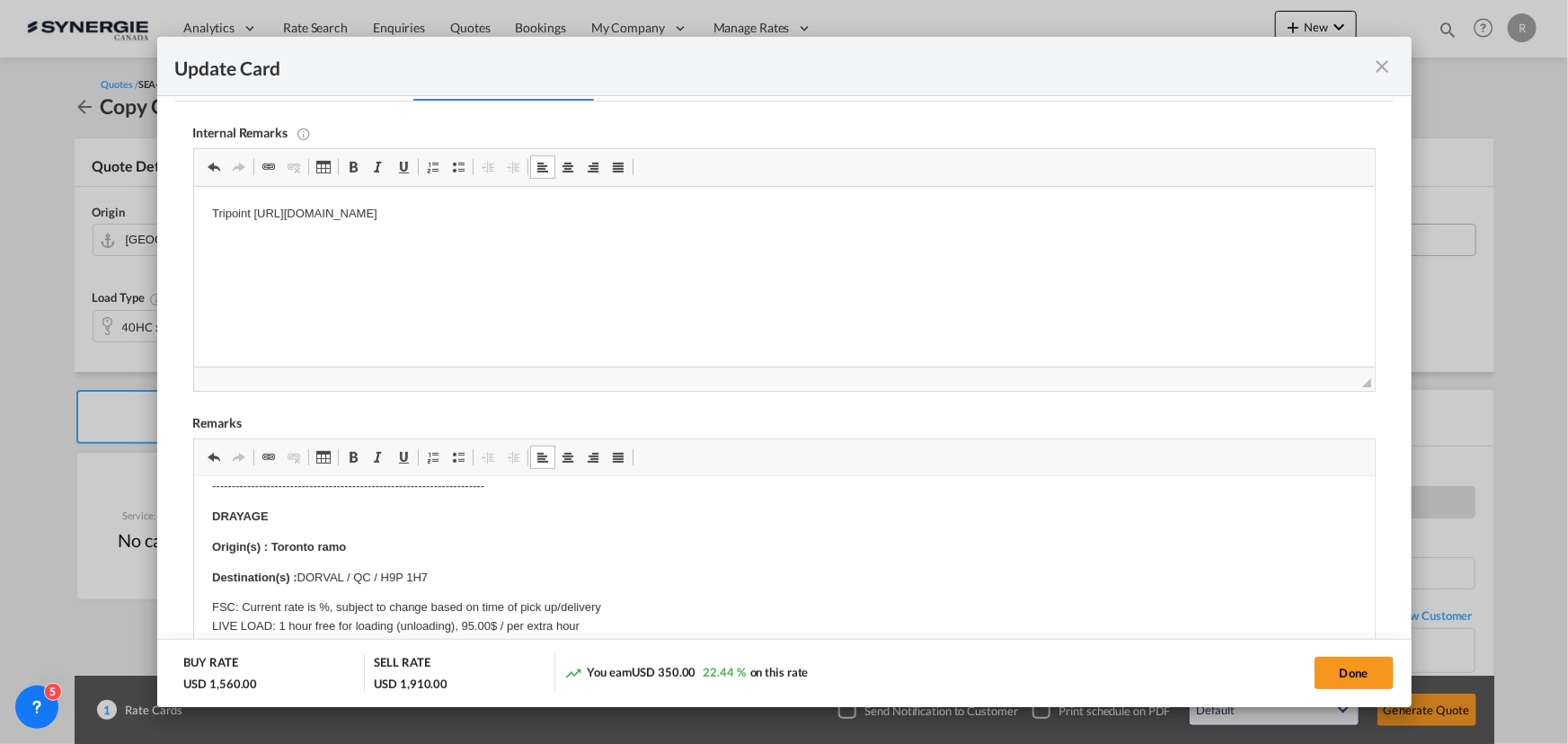
scroll to position [245, 0]
click at [334, 544] on strong "Origin(s) : Toronto ramo" at bounding box center [278, 547] width 134 height 13
drag, startPoint x: 297, startPoint y: 574, endPoint x: 500, endPoint y: 569, distance: 203.1
click at [500, 569] on p "Destination(s) : DORVAL / QC / H9P 1H7" at bounding box center [783, 578] width 1144 height 19
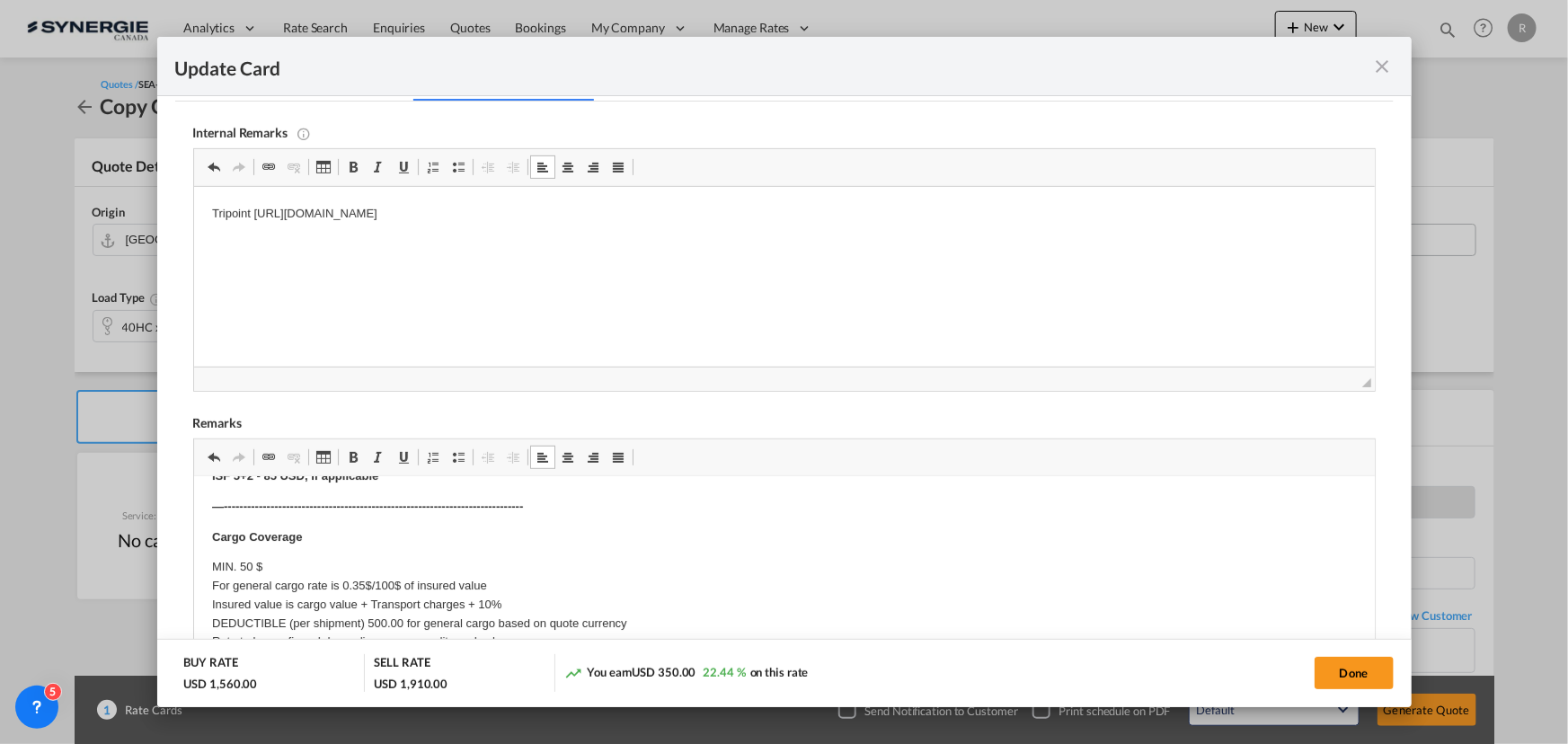
scroll to position [800, 0]
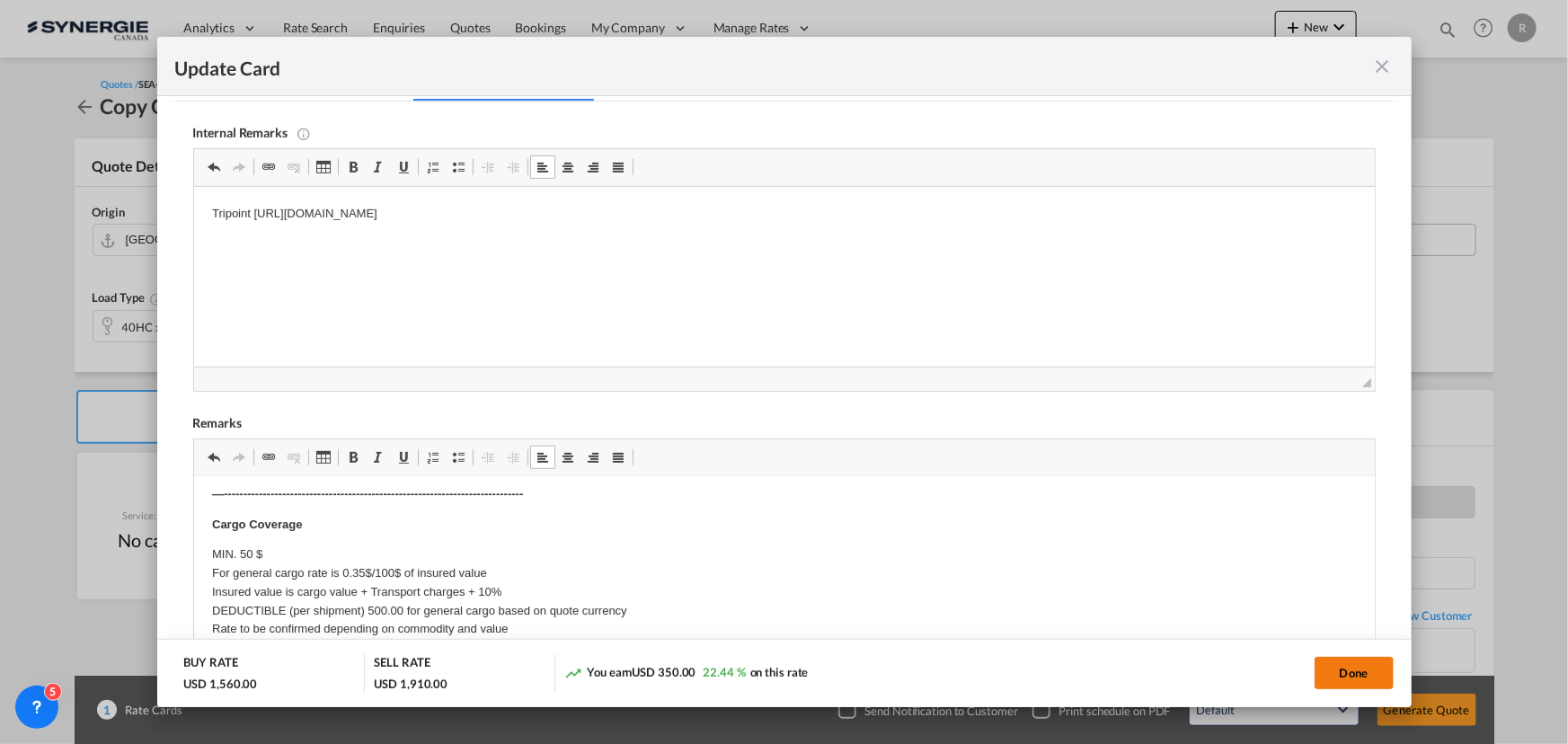
click at [1342, 674] on button "Done" at bounding box center [1354, 673] width 79 height 32
type input "[DATE]"
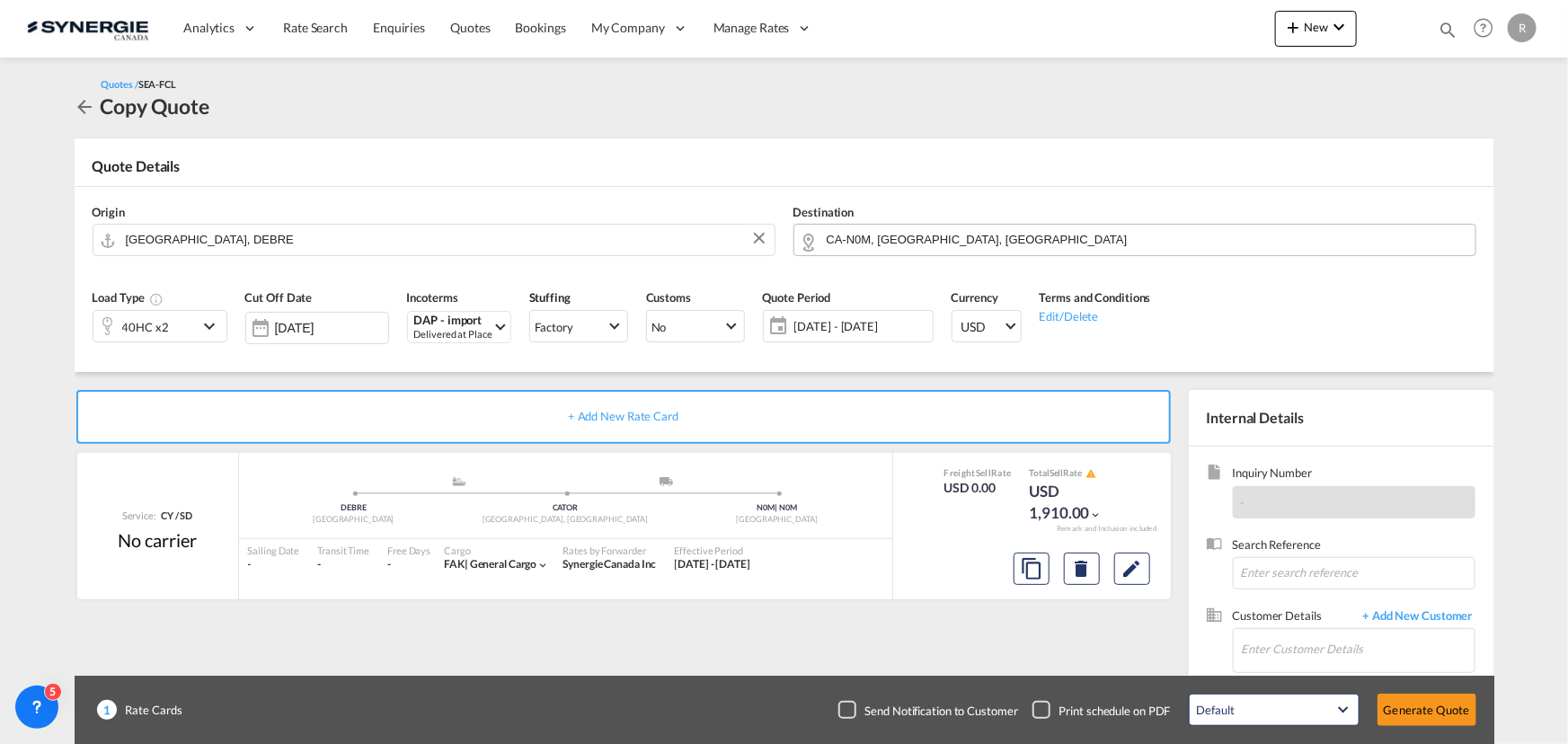
scroll to position [342, 0]
click at [1273, 647] on input "Enter Customer Details" at bounding box center [1358, 649] width 233 height 40
paste input "[EMAIL_ADDRESS][DOMAIN_NAME]"
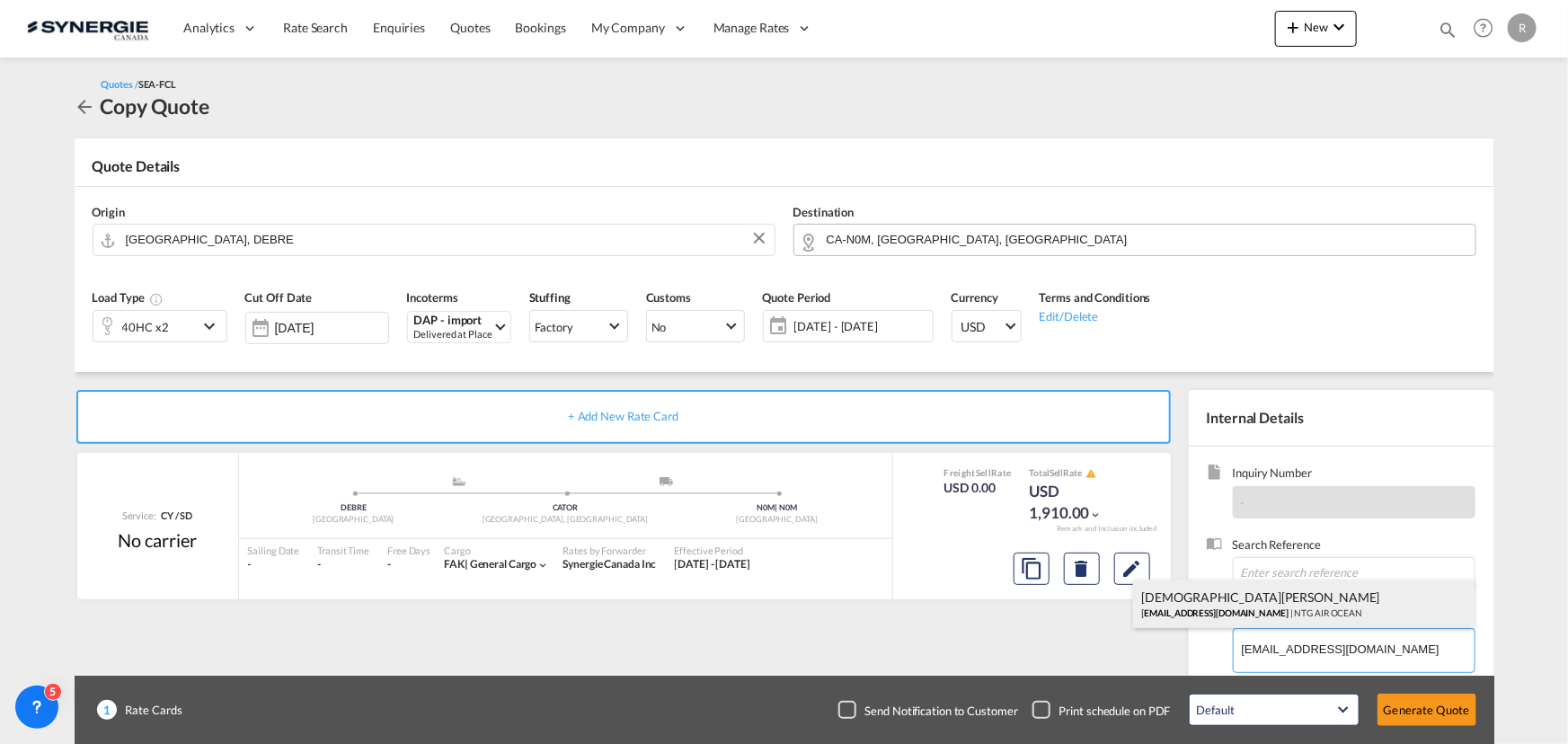
click at [1250, 610] on div "[PERSON_NAME] [EMAIL_ADDRESS][DOMAIN_NAME] | NTG AIR OCEAN" at bounding box center [1304, 604] width 341 height 49
type input "NTG AIR OCEAN, [PERSON_NAME], [EMAIL_ADDRESS][DOMAIN_NAME]"
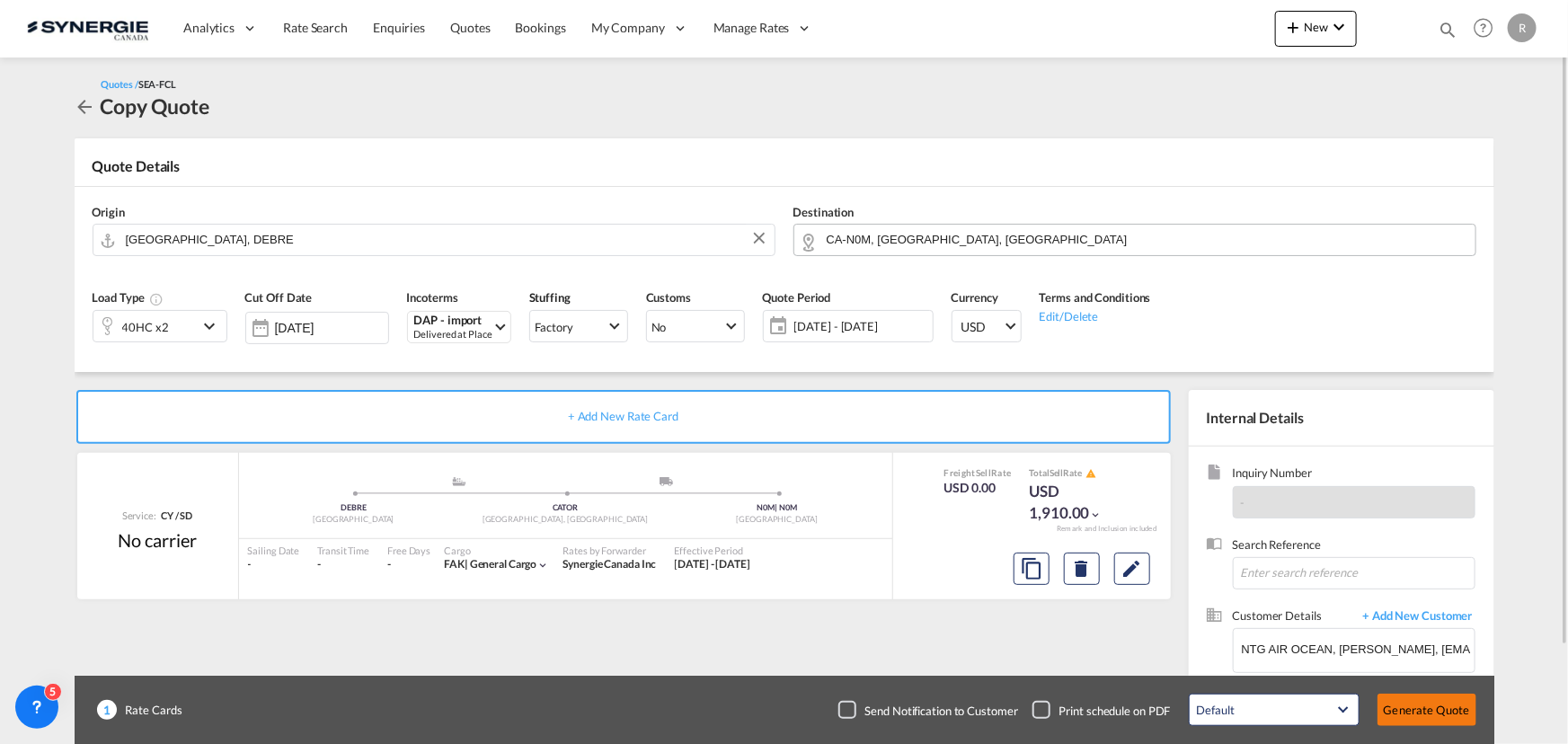
click at [1449, 708] on button "Generate Quote" at bounding box center [1426, 710] width 98 height 32
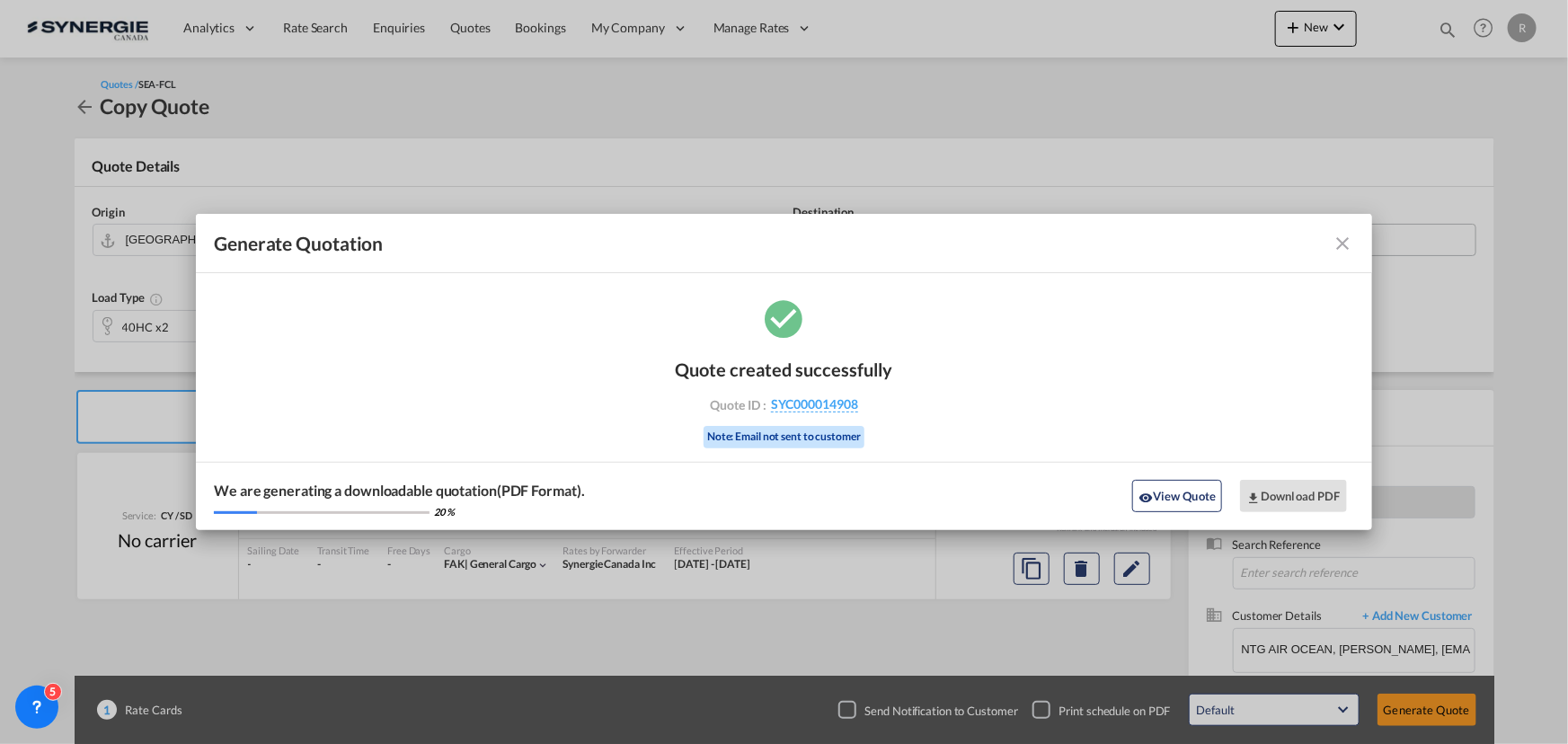
click at [1177, 511] on button "View Quote" at bounding box center [1177, 496] width 90 height 32
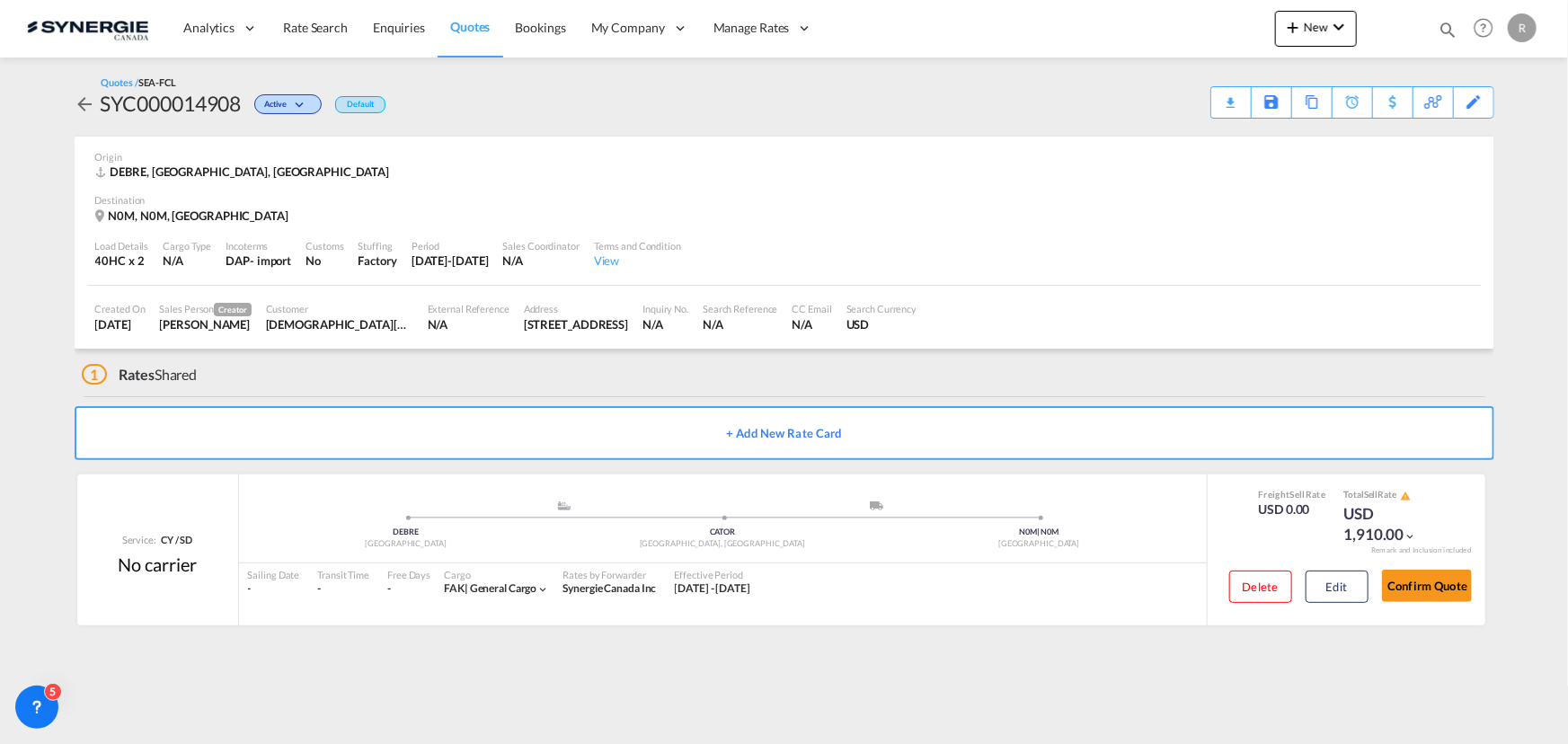
click at [0, 0] on div "Download Quote" at bounding box center [0, 0] width 0 height 0
